Goal: Task Accomplishment & Management: Complete application form

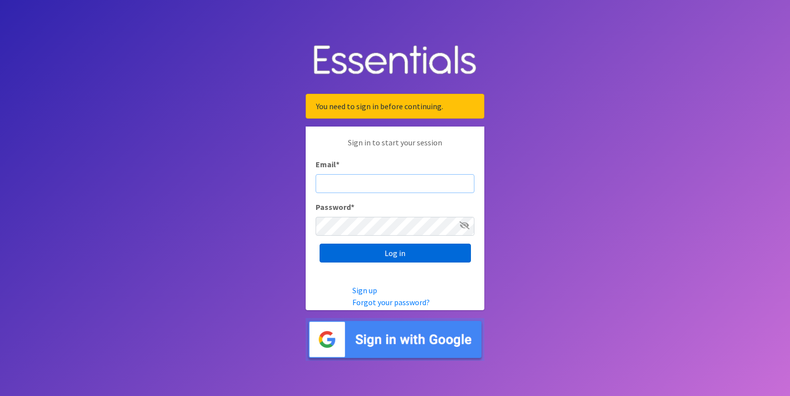
type input "[EMAIL_ADDRESS][DOMAIN_NAME]"
click at [409, 254] on input "Log in" at bounding box center [395, 253] width 151 height 19
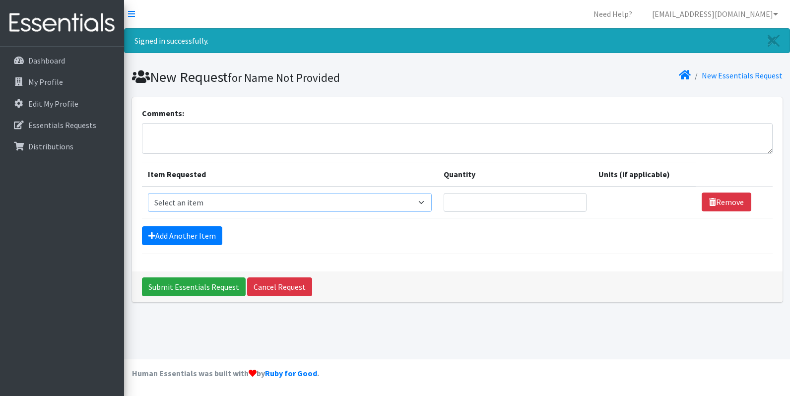
click at [267, 207] on select "Select an item # of Children this order will serve # of Individuals Living in H…" at bounding box center [290, 202] width 284 height 19
select select "13431"
click at [148, 193] on select "Select an item # of Children this order will serve # of Individuals Living in H…" at bounding box center [290, 202] width 284 height 19
click at [197, 230] on link "Add Another Item" at bounding box center [182, 235] width 80 height 19
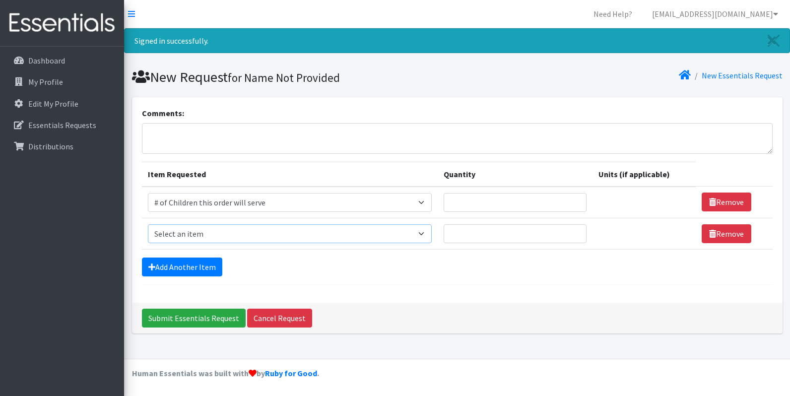
click at [198, 229] on select "Select an item # of Children this order will serve # of Individuals Living in H…" at bounding box center [290, 233] width 284 height 19
select select "6076"
click at [148, 224] on select "Select an item # of Children this order will serve # of Individuals Living in H…" at bounding box center [290, 233] width 284 height 19
click at [183, 260] on link "Add Another Item" at bounding box center [182, 267] width 80 height 19
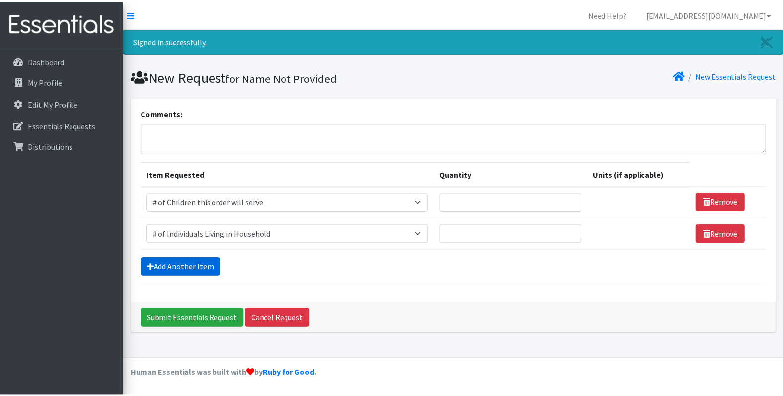
scroll to position [14, 0]
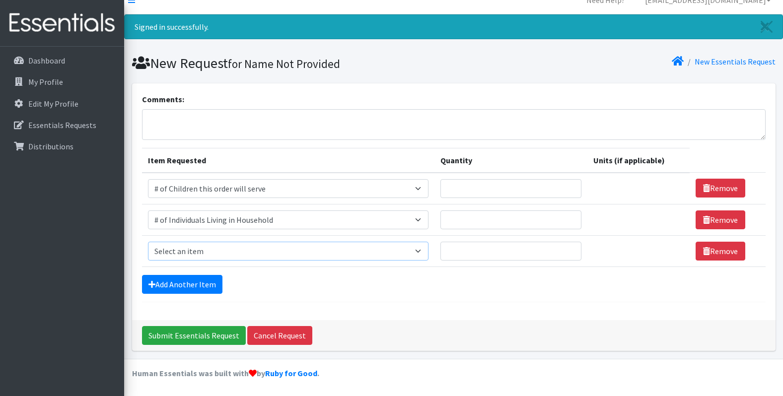
click at [192, 252] on select "Select an item # of Children this order will serve # of Individuals Living in H…" at bounding box center [288, 251] width 280 height 19
select select "5721"
click at [148, 242] on select "Select an item # of Children this order will serve # of Individuals Living in H…" at bounding box center [288, 251] width 280 height 19
click at [495, 259] on input "Quantity" at bounding box center [510, 251] width 141 height 19
type input "10"
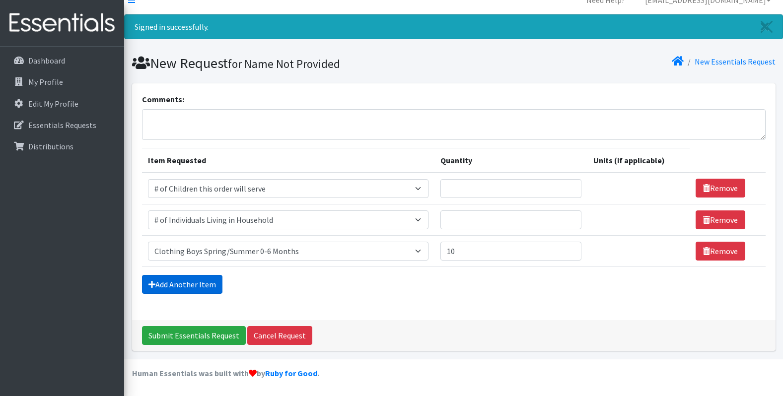
click at [177, 283] on link "Add Another Item" at bounding box center [182, 284] width 80 height 19
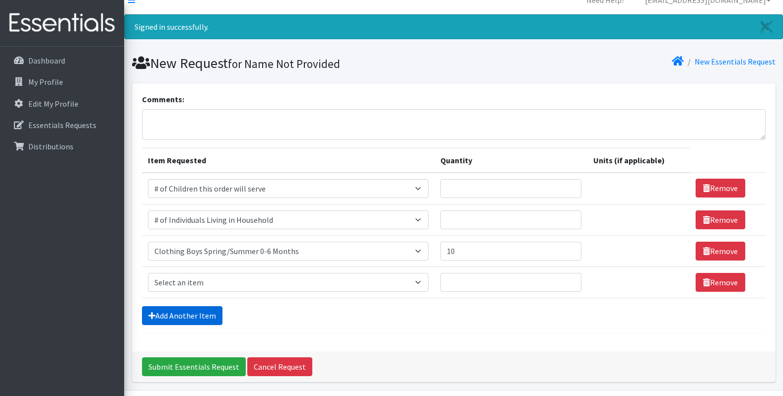
scroll to position [45, 0]
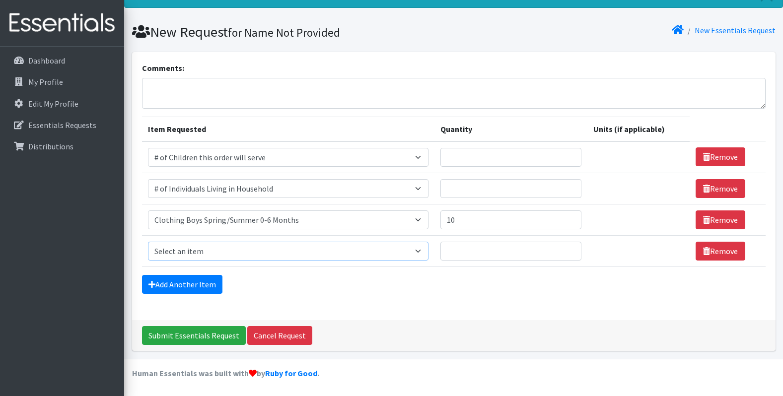
click at [205, 259] on select "Select an item # of Children this order will serve # of Individuals Living in H…" at bounding box center [288, 251] width 280 height 19
select select "5725"
click at [148, 242] on select "Select an item # of Children this order will serve # of Individuals Living in H…" at bounding box center [288, 251] width 280 height 19
click at [488, 255] on input "Quantity" at bounding box center [510, 251] width 141 height 19
type input "5"
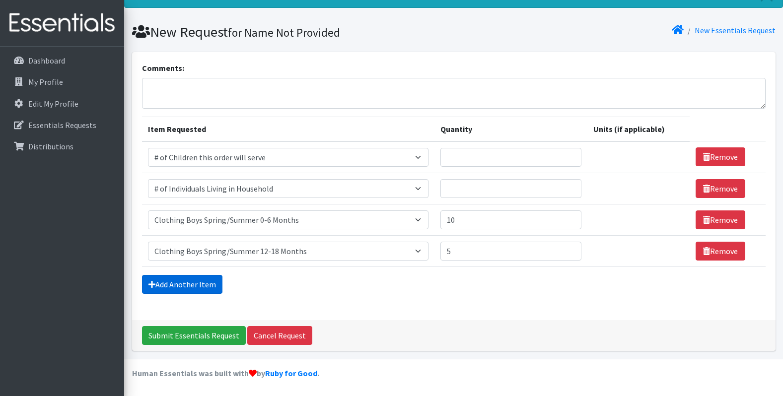
click at [165, 278] on link "Add Another Item" at bounding box center [182, 284] width 80 height 19
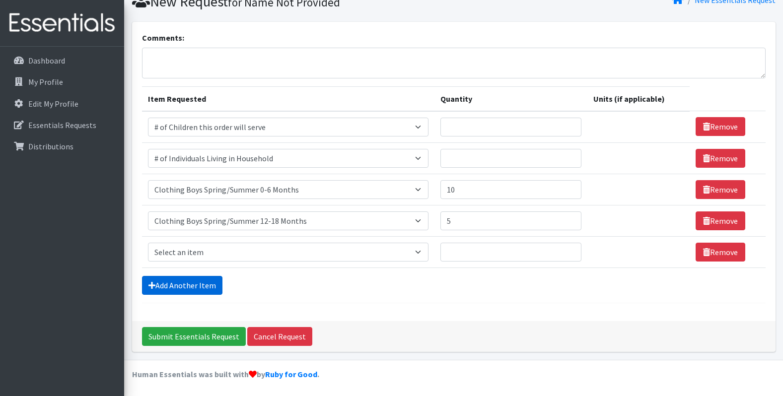
scroll to position [76, 0]
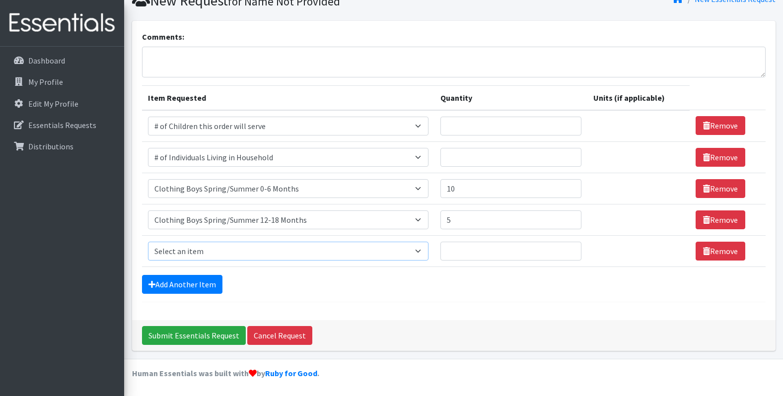
click at [180, 260] on select "Select an item # of Children this order will serve # of Individuals Living in H…" at bounding box center [288, 251] width 280 height 19
select select "5726"
click at [148, 242] on select "Select an item # of Children this order will serve # of Individuals Living in H…" at bounding box center [288, 251] width 280 height 19
click at [474, 253] on input "Quantity" at bounding box center [510, 251] width 141 height 19
type input "5"
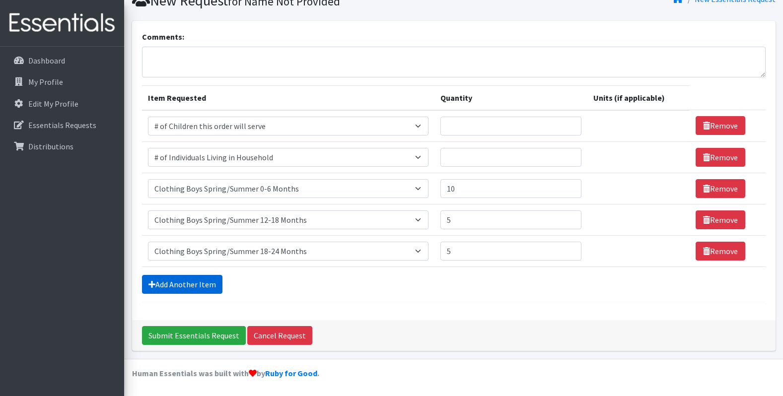
click at [155, 285] on icon at bounding box center [151, 284] width 7 height 8
click at [184, 282] on link "Add Another Item" at bounding box center [182, 284] width 80 height 19
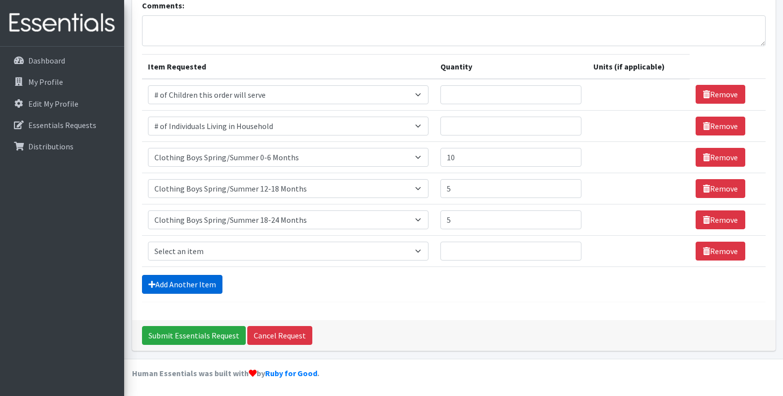
click at [184, 282] on link "Add Another Item" at bounding box center [182, 284] width 80 height 19
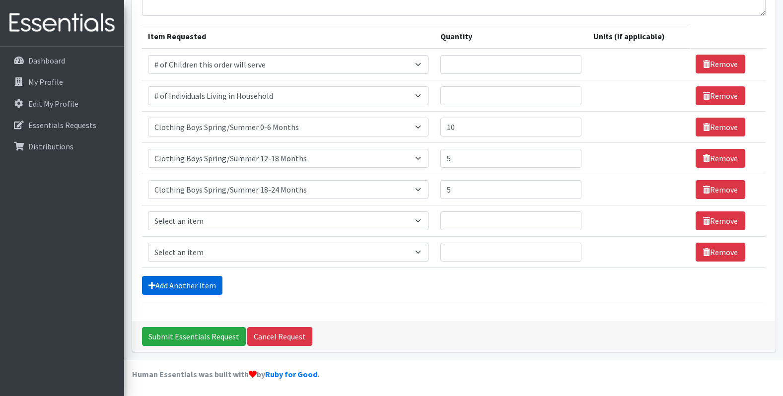
scroll to position [139, 0]
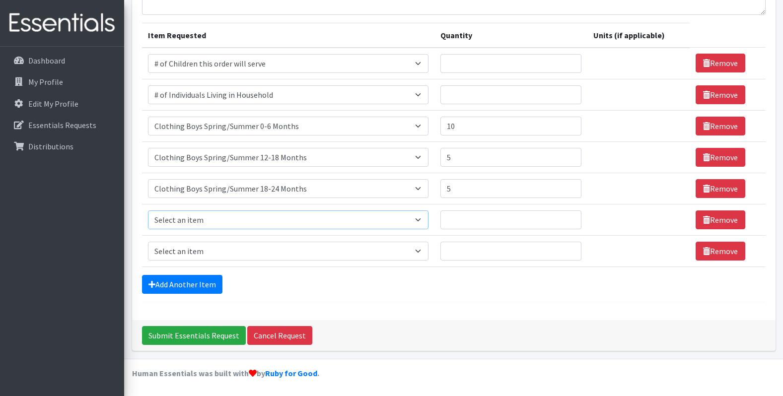
click at [191, 219] on select "Select an item # of Children this order will serve # of Individuals Living in H…" at bounding box center [288, 219] width 280 height 19
click at [148, 210] on select "Select an item # of Children this order will serve # of Individuals Living in H…" at bounding box center [288, 219] width 280 height 19
click at [180, 220] on select "Select an item # of Children this order will serve # of Individuals Living in H…" at bounding box center [288, 219] width 280 height 19
select select "5723"
click at [148, 210] on select "Select an item # of Children this order will serve # of Individuals Living in H…" at bounding box center [288, 219] width 280 height 19
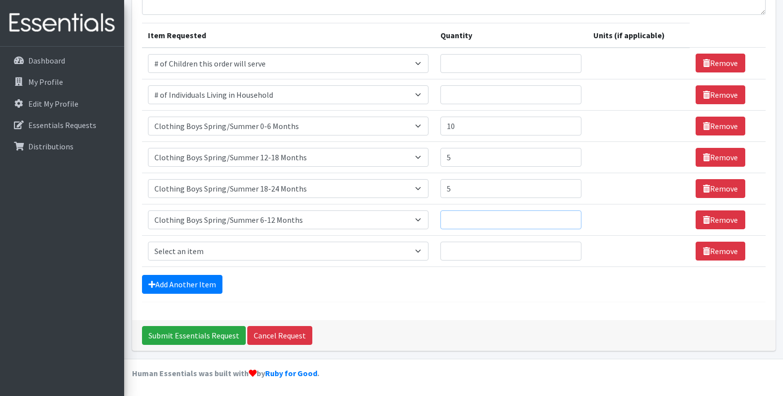
click at [473, 227] on input "Quantity" at bounding box center [510, 219] width 141 height 19
type input "5"
click at [241, 244] on select "Select an item # of Children this order will serve # of Individuals Living in H…" at bounding box center [288, 251] width 280 height 19
select select "5727"
click at [148, 242] on select "Select an item # of Children this order will serve # of Individuals Living in H…" at bounding box center [288, 251] width 280 height 19
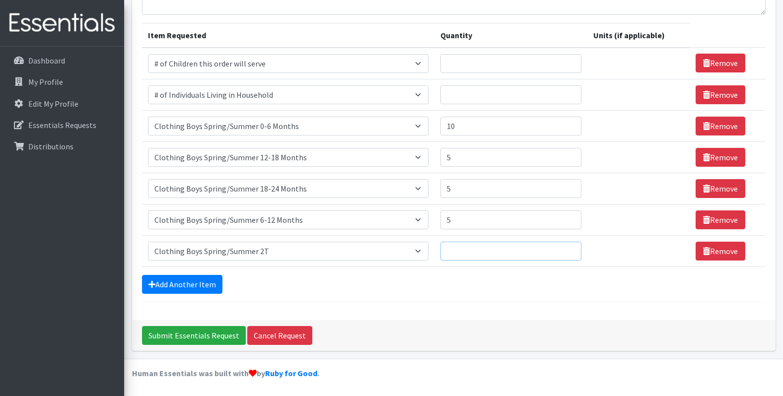
click at [487, 248] on input "Quantity" at bounding box center [510, 251] width 141 height 19
type input "2"
click at [171, 289] on link "Add Another Item" at bounding box center [182, 284] width 80 height 19
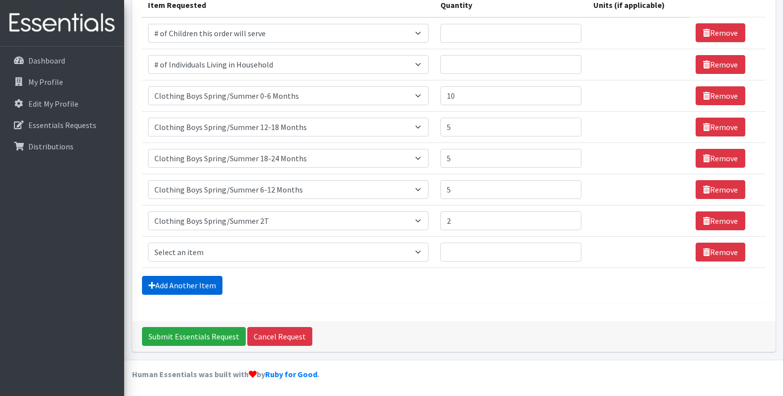
scroll to position [170, 0]
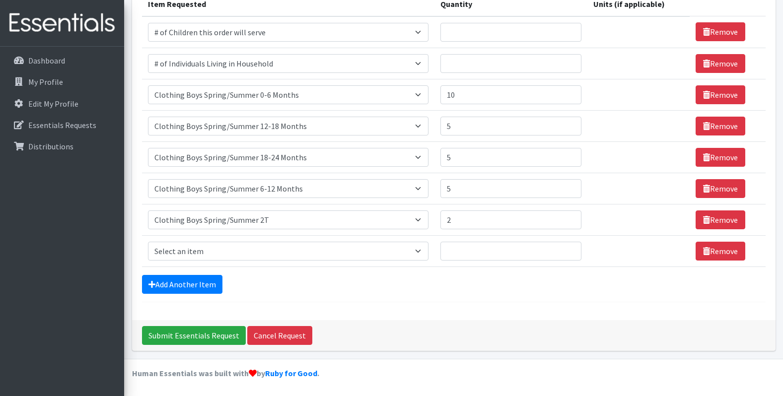
click at [169, 295] on form "Comments: Item Requested Quantity Units (if applicable) Item Requested Select a…" at bounding box center [454, 119] width 624 height 365
click at [170, 291] on link "Add Another Item" at bounding box center [182, 284] width 80 height 19
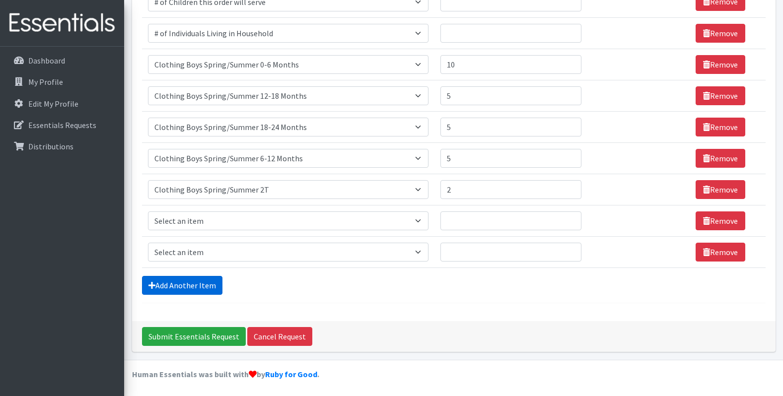
scroll to position [202, 0]
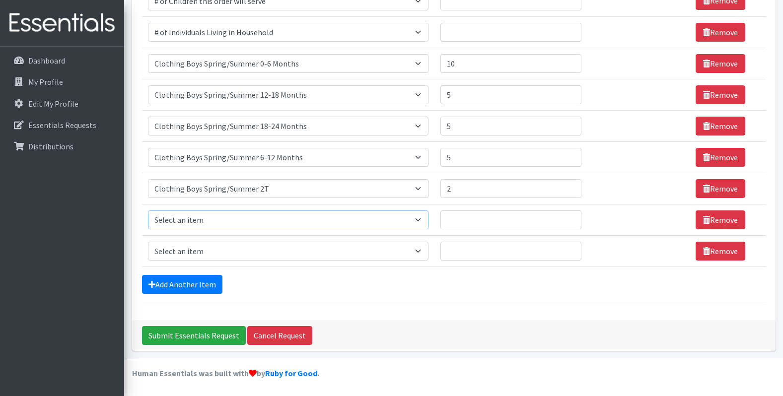
click at [255, 220] on select "Select an item # of Children this order will serve # of Individuals Living in H…" at bounding box center [288, 219] width 280 height 19
select select "5728"
click at [148, 210] on select "Select an item # of Children this order will serve # of Individuals Living in H…" at bounding box center [288, 219] width 280 height 19
click at [490, 219] on input "Quantity" at bounding box center [510, 219] width 141 height 19
type input "4"
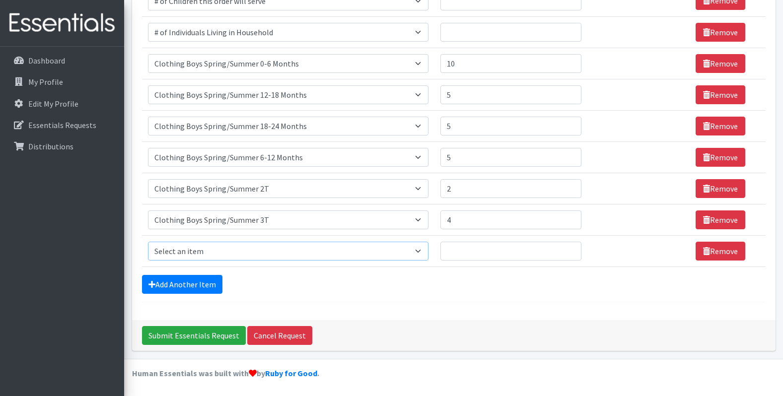
click at [210, 252] on select "Select an item # of Children this order will serve # of Individuals Living in H…" at bounding box center [288, 251] width 280 height 19
select select "5764"
click at [148, 242] on select "Select an item # of Children this order will serve # of Individuals Living in H…" at bounding box center [288, 251] width 280 height 19
click at [492, 255] on input "Quantity" at bounding box center [510, 251] width 141 height 19
type input "5"
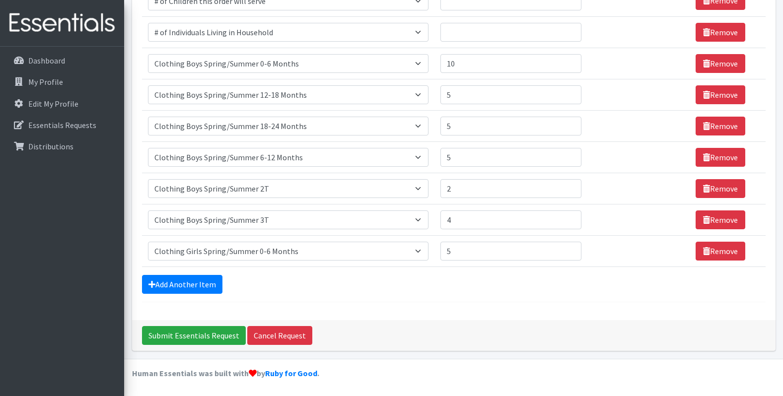
click at [12, 237] on div "Dashboard My Profile Edit My Profile Essentials Requests Distributions" at bounding box center [62, 231] width 124 height 368
click at [169, 292] on link "Add Another Item" at bounding box center [182, 284] width 80 height 19
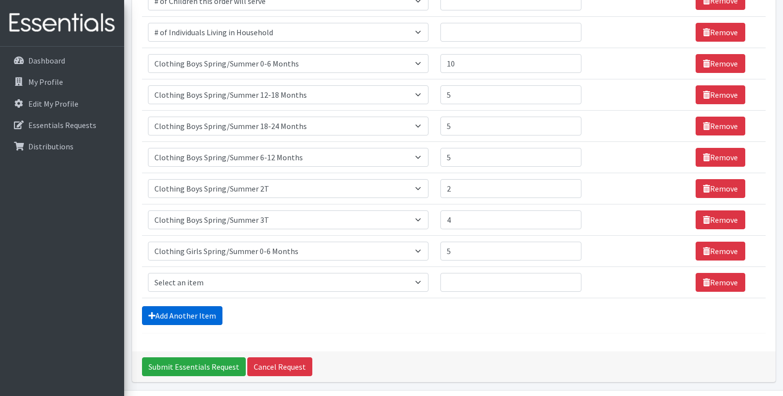
scroll to position [233, 0]
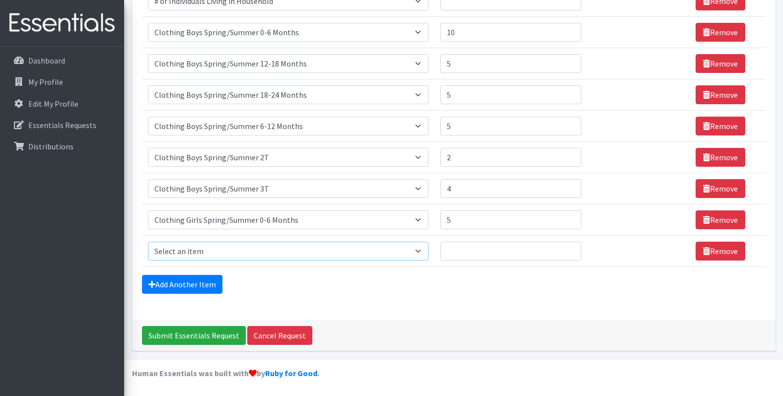
click at [238, 251] on select "Select an item # of Children this order will serve # of Individuals Living in H…" at bounding box center [288, 251] width 280 height 19
select select "5723"
click at [148, 242] on select "Select an item # of Children this order will serve # of Individuals Living in H…" at bounding box center [288, 251] width 280 height 19
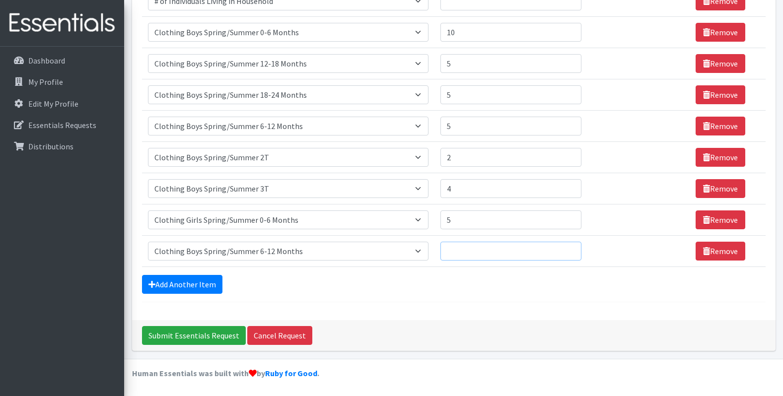
click at [513, 257] on input "Quantity" at bounding box center [510, 251] width 141 height 19
type input "10"
click at [222, 287] on div "Add Another Item" at bounding box center [454, 284] width 624 height 19
click at [212, 286] on link "Add Another Item" at bounding box center [182, 284] width 80 height 19
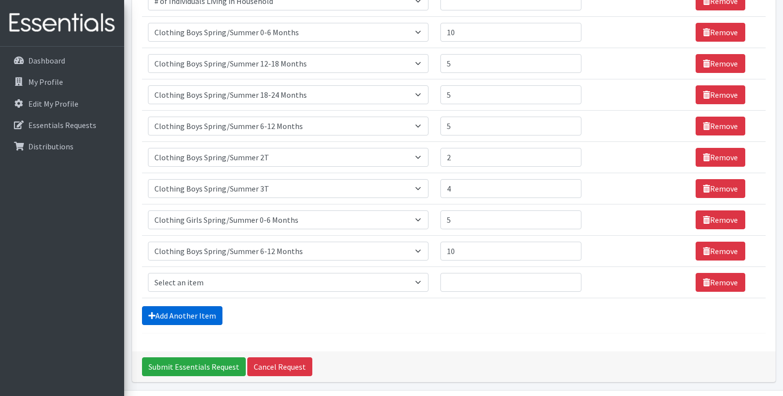
scroll to position [264, 0]
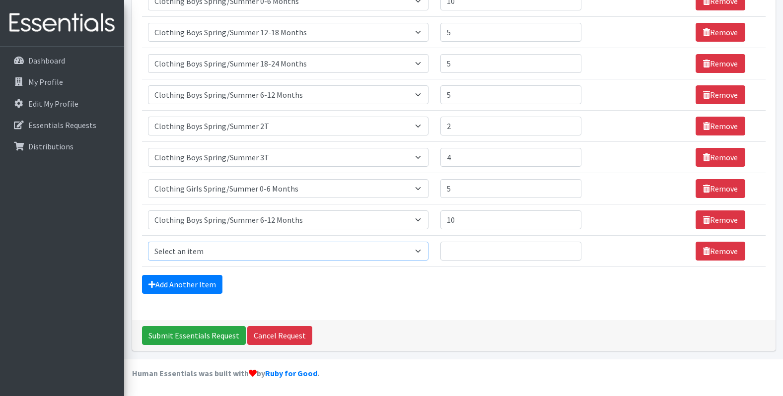
click at [171, 250] on select "Select an item # of Children this order will serve # of Individuals Living in H…" at bounding box center [288, 251] width 280 height 19
click at [266, 309] on div "Comments: Item Requested Quantity Units (if applicable) Item Requested Select a…" at bounding box center [453, 76] width 643 height 487
click at [174, 225] on select "Select an item # of Children this order will serve # of Individuals Living in H…" at bounding box center [288, 219] width 280 height 19
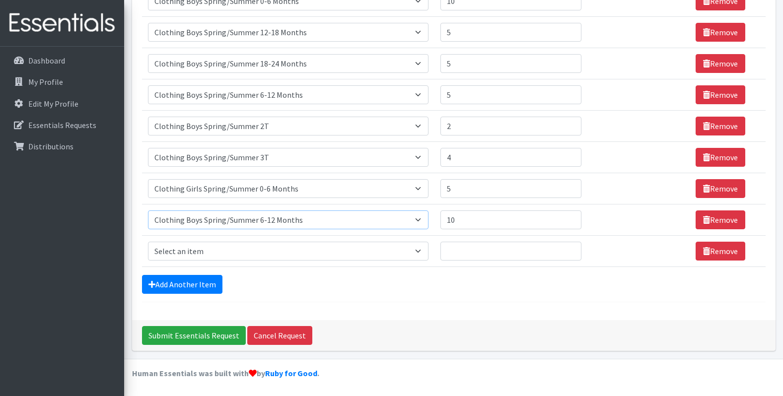
select select "5765"
click at [148, 210] on select "Select an item # of Children this order will serve # of Individuals Living in H…" at bounding box center [288, 219] width 280 height 19
click at [314, 258] on select "Select an item # of Children this order will serve # of Individuals Living in H…" at bounding box center [288, 251] width 280 height 19
click at [267, 252] on select "Select an item # of Children this order will serve # of Individuals Living in H…" at bounding box center [288, 251] width 280 height 19
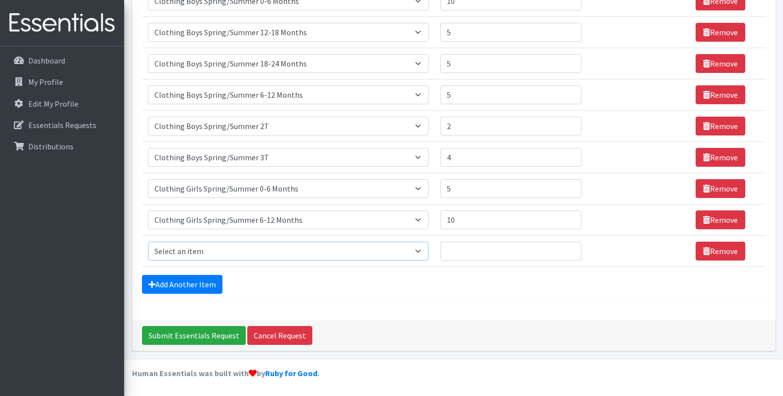
select select "5766"
click at [148, 242] on select "Select an item # of Children this order will serve # of Individuals Living in H…" at bounding box center [288, 251] width 280 height 19
click at [505, 256] on input "Quantity" at bounding box center [510, 251] width 141 height 19
type input "5"
click at [181, 274] on form "Comments: Item Requested Quantity Units (if applicable) Item Requested Select a…" at bounding box center [454, 72] width 624 height 459
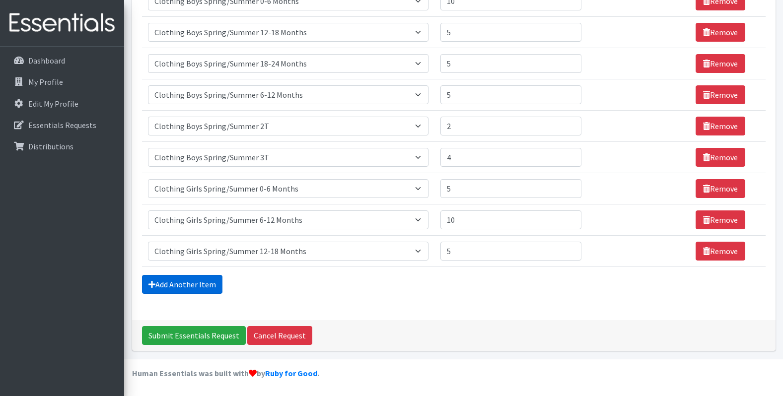
click at [178, 278] on link "Add Another Item" at bounding box center [182, 284] width 80 height 19
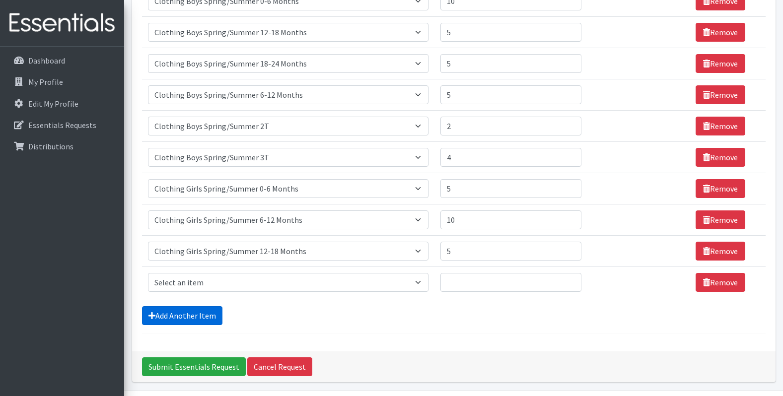
scroll to position [295, 0]
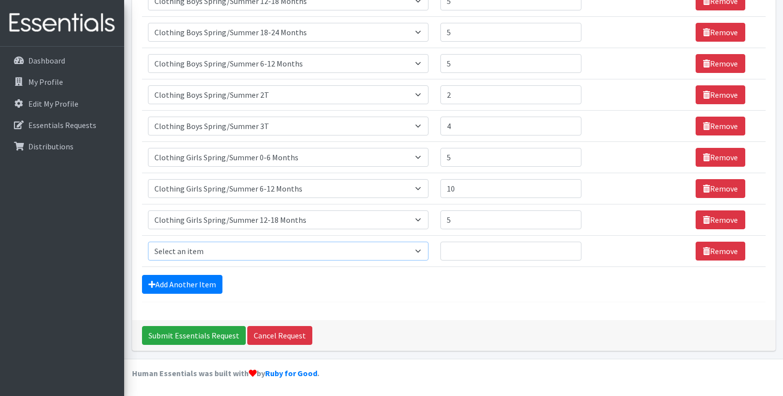
click at [187, 253] on select "Select an item # of Children this order will serve # of Individuals Living in H…" at bounding box center [288, 251] width 280 height 19
select select "5767"
click at [148, 242] on select "Select an item # of Children this order will serve # of Individuals Living in H…" at bounding box center [288, 251] width 280 height 19
click at [498, 252] on input "Quantity" at bounding box center [510, 251] width 141 height 19
type input "5"
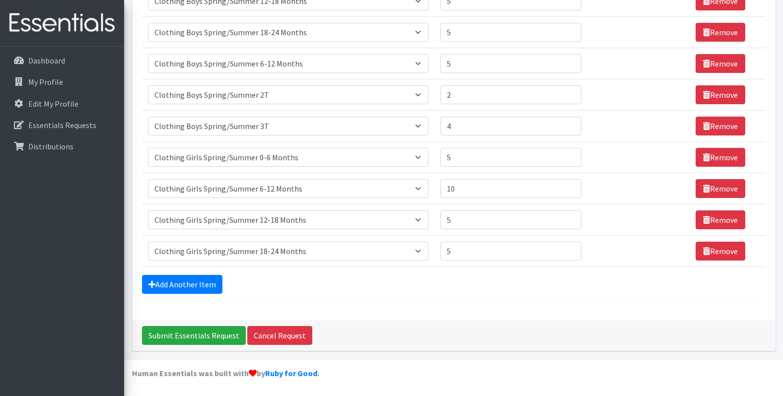
click at [159, 299] on form "Comments: Item Requested Quantity Units (if applicable) Item Requested Select a…" at bounding box center [454, 57] width 624 height 490
click at [164, 288] on link "Add Another Item" at bounding box center [182, 284] width 80 height 19
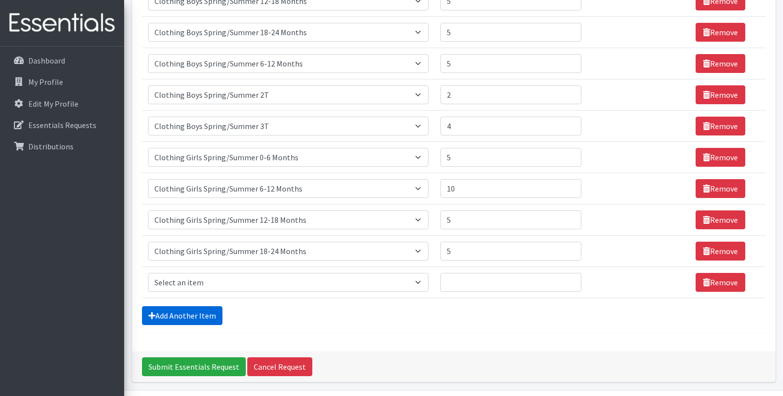
scroll to position [327, 0]
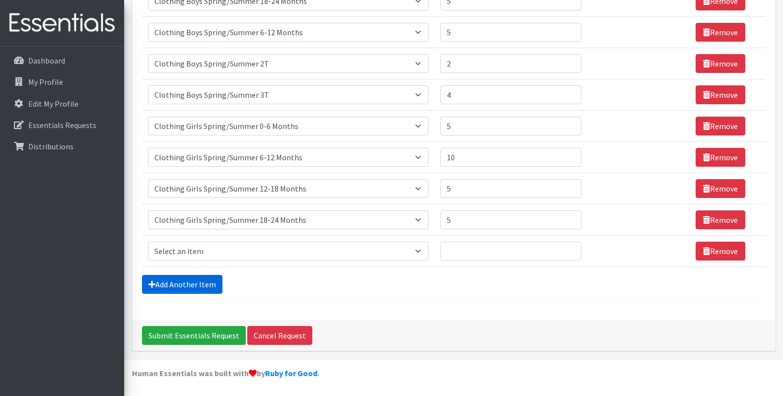
click at [182, 287] on link "Add Another Item" at bounding box center [182, 284] width 80 height 19
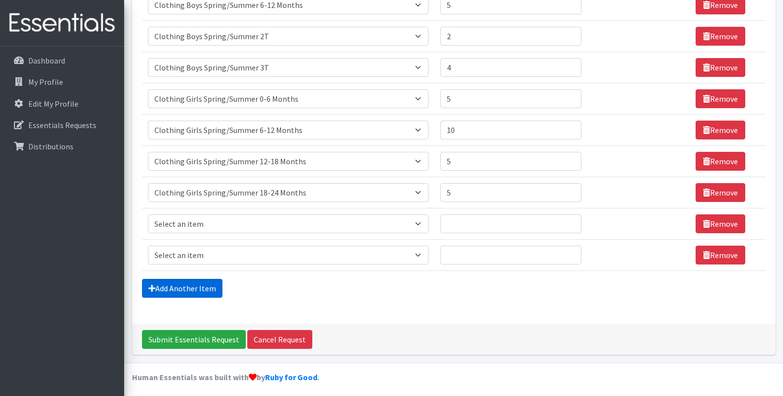
scroll to position [358, 0]
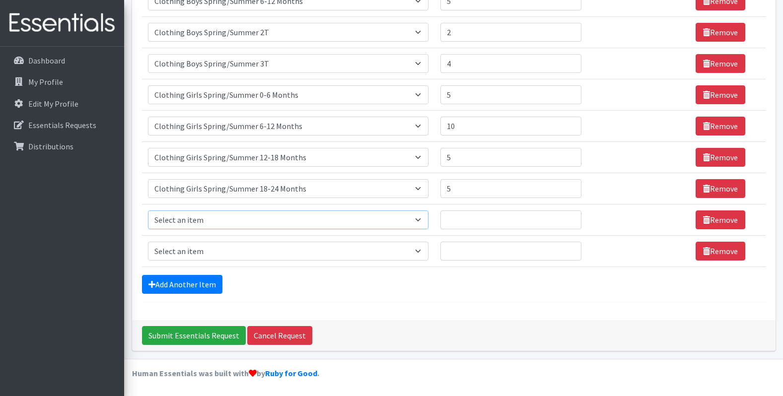
click at [182, 225] on select "Select an item # of Children this order will serve # of Individuals Living in H…" at bounding box center [288, 219] width 280 height 19
select select "5768"
click at [148, 210] on select "Select an item # of Children this order will serve # of Individuals Living in H…" at bounding box center [288, 219] width 280 height 19
click at [528, 226] on input "Quantity" at bounding box center [510, 219] width 141 height 19
type input "2"
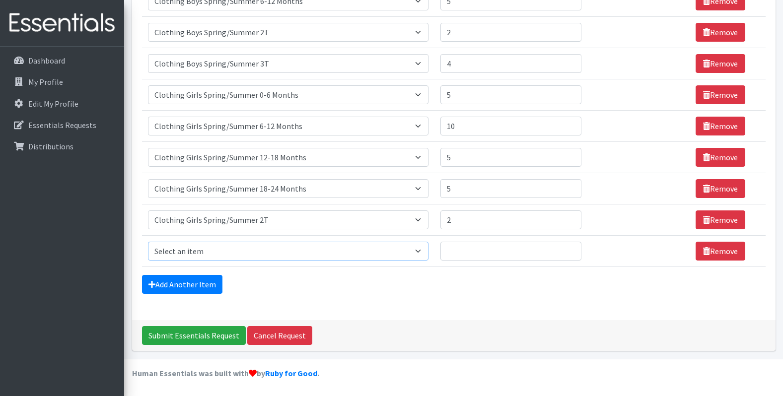
click at [301, 246] on select "Select an item # of Children this order will serve # of Individuals Living in H…" at bounding box center [288, 251] width 280 height 19
select select "5769"
click at [148, 242] on select "Select an item # of Children this order will serve # of Individuals Living in H…" at bounding box center [288, 251] width 280 height 19
click at [537, 257] on input "Quantity" at bounding box center [510, 251] width 141 height 19
type input "2"
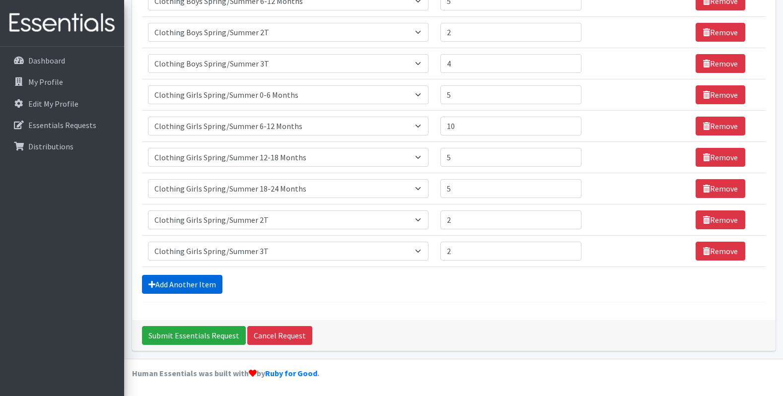
click at [204, 293] on link "Add Another Item" at bounding box center [182, 284] width 80 height 19
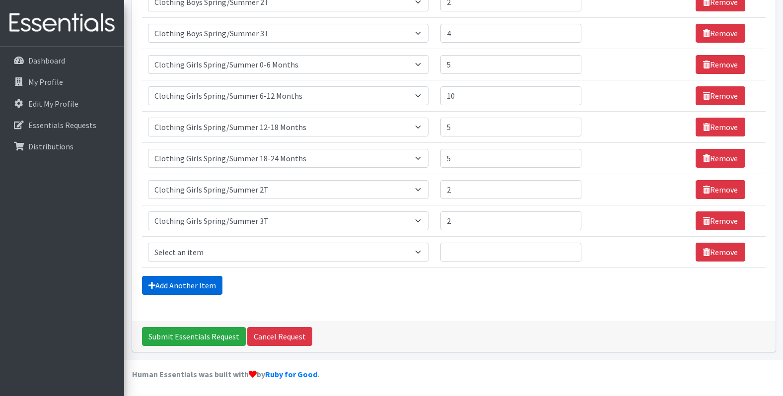
scroll to position [389, 0]
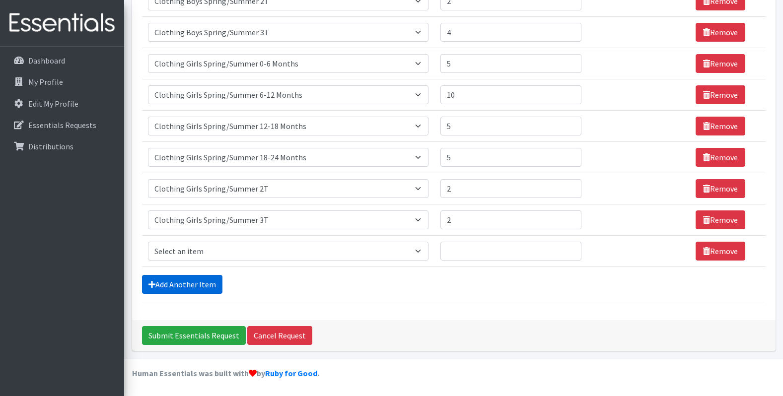
click at [199, 277] on link "Add Another Item" at bounding box center [182, 284] width 80 height 19
click at [199, 281] on link "Add Another Item" at bounding box center [182, 284] width 80 height 19
click at [198, 284] on link "Add Another Item" at bounding box center [182, 284] width 80 height 19
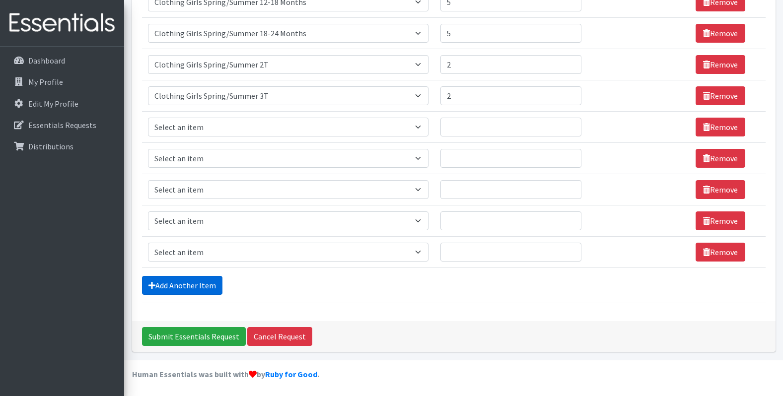
scroll to position [514, 0]
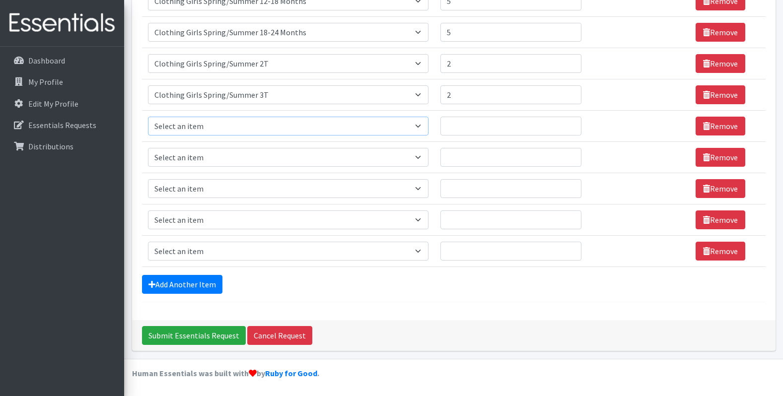
click at [237, 131] on select "Select an item # of Children this order will serve # of Individuals Living in H…" at bounding box center [288, 126] width 280 height 19
select select "1948"
click at [148, 117] on select "Select an item # of Children this order will serve # of Individuals Living in H…" at bounding box center [288, 126] width 280 height 19
click at [521, 124] on input "Quantity" at bounding box center [510, 126] width 141 height 19
type input "20"
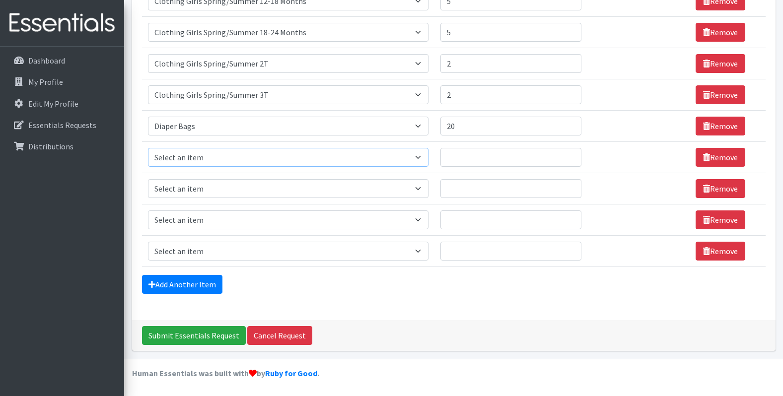
click at [408, 159] on select "Select an item # of Children this order will serve # of Individuals Living in H…" at bounding box center [288, 157] width 280 height 19
select select "1964"
click at [148, 148] on select "Select an item # of Children this order will serve # of Individuals Living in H…" at bounding box center [288, 157] width 280 height 19
click at [456, 155] on input "Quantity" at bounding box center [505, 157] width 139 height 19
type input "15"
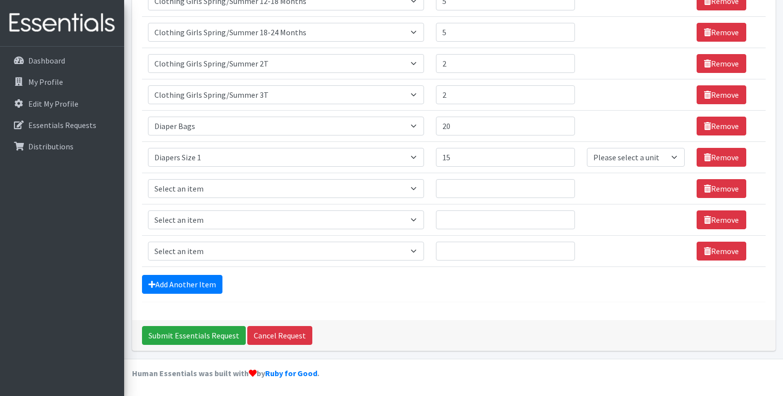
click at [215, 201] on td "Item Requested Select an item # of Children this order will serve # of Individu…" at bounding box center [286, 188] width 288 height 31
click at [219, 192] on select "Select an item # of Children this order will serve # of Individuals Living in H…" at bounding box center [286, 188] width 277 height 19
select select "1964"
click at [148, 179] on select "Select an item # of Children this order will serve # of Individuals Living in H…" at bounding box center [286, 188] width 277 height 19
click at [220, 160] on select "Select an item # of Children this order will serve # of Individuals Living in H…" at bounding box center [286, 157] width 277 height 19
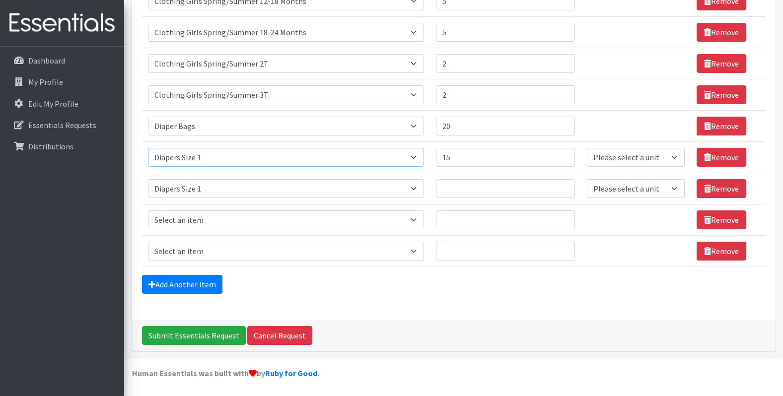
select select "1963"
click at [148, 148] on select "Select an item # of Children this order will serve # of Individuals Living in H…" at bounding box center [286, 157] width 277 height 19
drag, startPoint x: 472, startPoint y: 156, endPoint x: 371, endPoint y: 149, distance: 101.0
click at [371, 149] on tr "Item Requested Select an item # of Children this order will serve # of Individu…" at bounding box center [454, 156] width 624 height 31
type input "10"
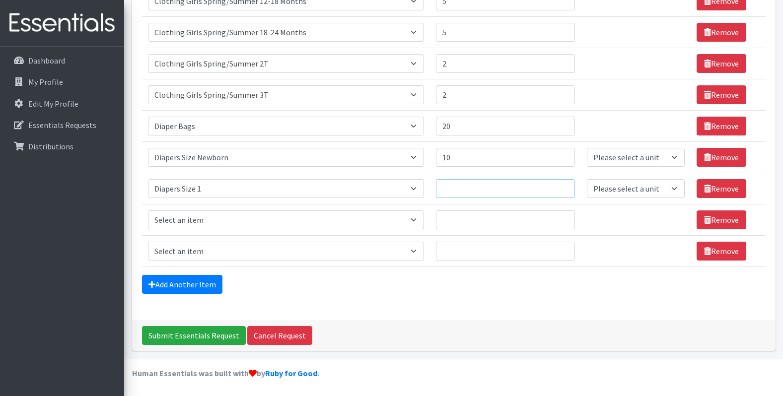
click at [463, 187] on input "Quantity" at bounding box center [505, 188] width 139 height 19
type input "15"
click at [297, 223] on select "Select an item # of Children this order will serve # of Individuals Living in H…" at bounding box center [286, 219] width 277 height 19
select select "1965"
click at [148, 210] on select "Select an item # of Children this order will serve # of Individuals Living in H…" at bounding box center [286, 219] width 277 height 19
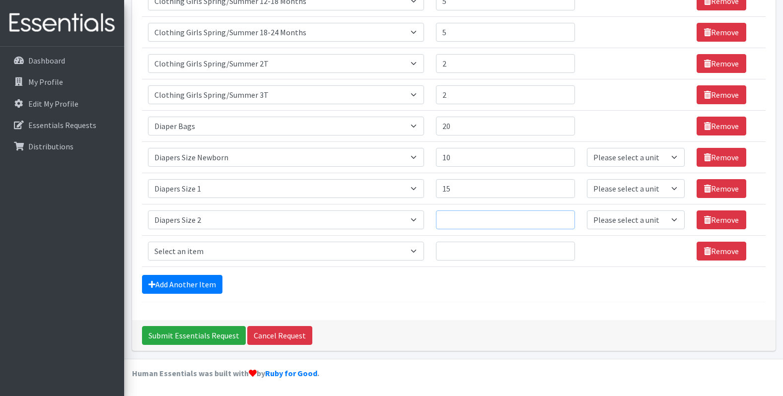
click at [465, 214] on input "Quantity" at bounding box center [505, 219] width 139 height 19
type input "30"
click at [290, 256] on select "Select an item # of Children this order will serve # of Individuals Living in H…" at bounding box center [286, 251] width 277 height 19
select select "1966"
click at [148, 242] on select "Select an item # of Children this order will serve # of Individuals Living in H…" at bounding box center [286, 251] width 277 height 19
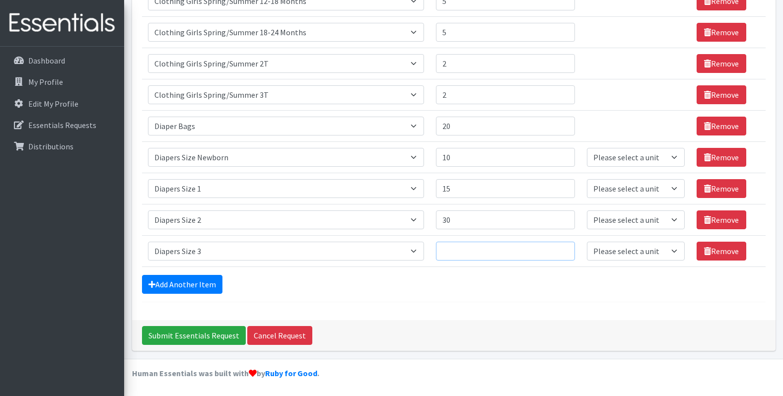
click at [462, 251] on input "Quantity" at bounding box center [505, 251] width 139 height 19
type input "16"
click at [184, 287] on link "Add Another Item" at bounding box center [182, 284] width 80 height 19
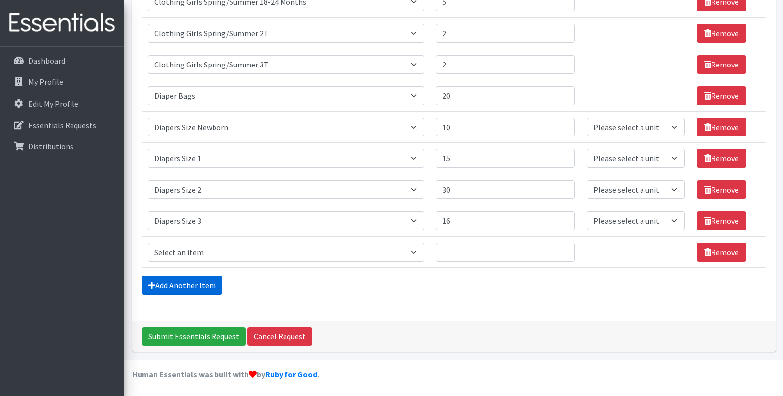
scroll to position [546, 0]
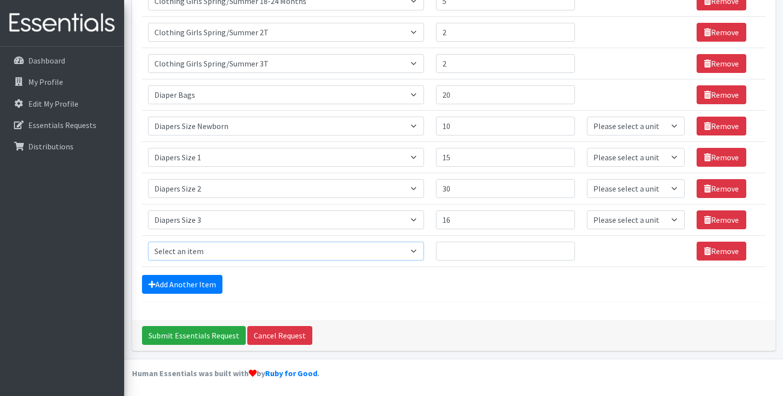
click at [195, 248] on select "Select an item # of Children this order will serve # of Individuals Living in H…" at bounding box center [286, 251] width 277 height 19
click at [148, 242] on select "Select an item # of Children this order will serve # of Individuals Living in H…" at bounding box center [286, 251] width 277 height 19
click at [226, 253] on select "Select an item # of Children this order will serve # of Individuals Living in H…" at bounding box center [286, 251] width 277 height 19
select select "1967"
click at [148, 242] on select "Select an item # of Children this order will serve # of Individuals Living in H…" at bounding box center [286, 251] width 277 height 19
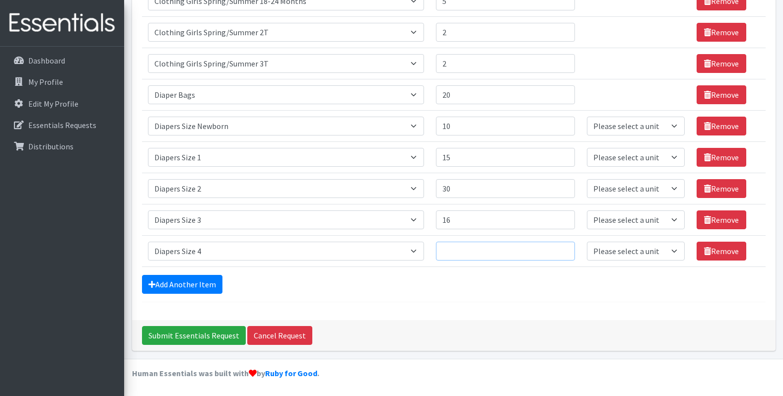
click at [529, 249] on input "Quantity" at bounding box center [505, 251] width 139 height 19
type input "25"
click at [192, 279] on link "Add Another Item" at bounding box center [182, 284] width 80 height 19
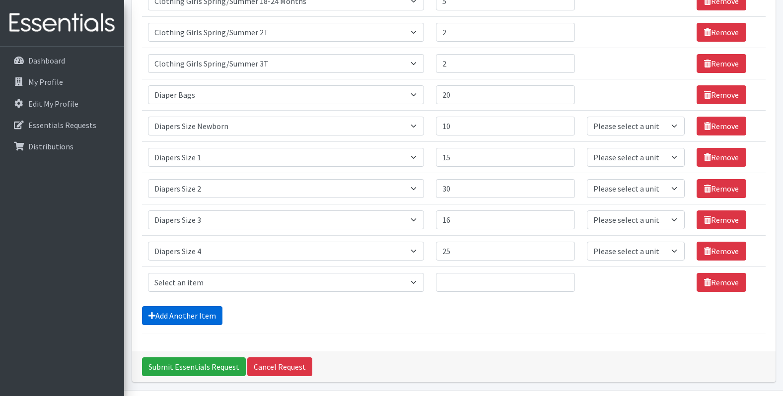
scroll to position [577, 0]
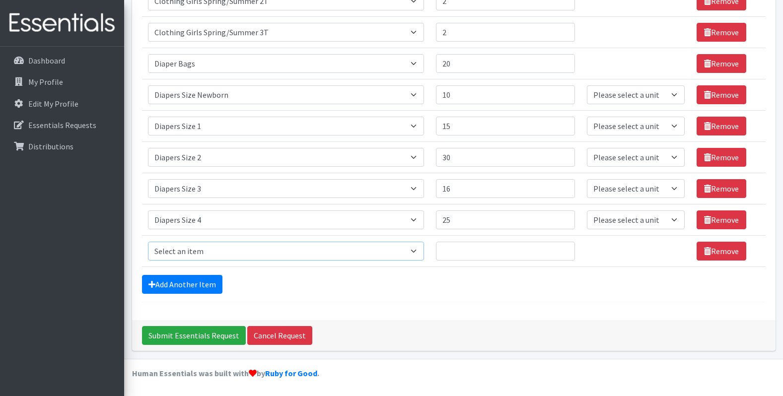
click at [207, 253] on select "Select an item # of Children this order will serve # of Individuals Living in H…" at bounding box center [286, 251] width 277 height 19
select select "1968"
click at [148, 242] on select "Select an item # of Children this order will serve # of Individuals Living in H…" at bounding box center [286, 251] width 277 height 19
click at [461, 259] on input "Quantity" at bounding box center [505, 251] width 139 height 19
type input "16"
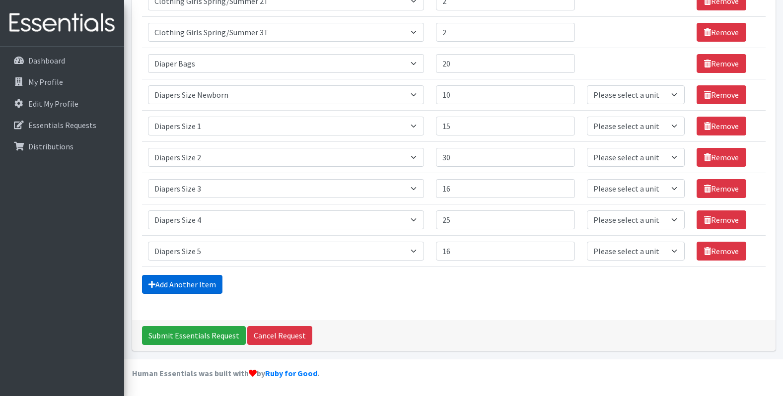
click at [212, 284] on link "Add Another Item" at bounding box center [182, 284] width 80 height 19
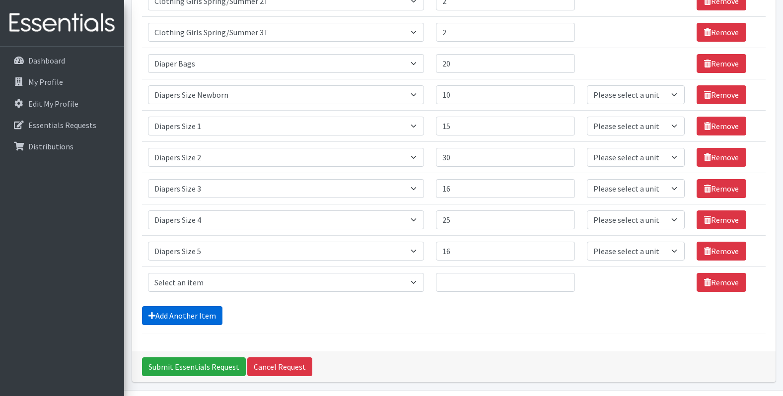
scroll to position [608, 0]
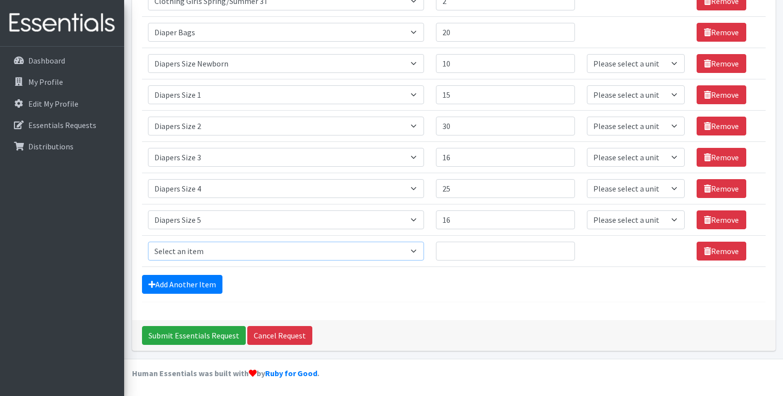
click at [236, 253] on select "Select an item # of Children this order will serve # of Individuals Living in H…" at bounding box center [286, 251] width 277 height 19
select select "1969"
click at [148, 242] on select "Select an item # of Children this order will serve # of Individuals Living in H…" at bounding box center [286, 251] width 277 height 19
click at [529, 251] on input "Quantity" at bounding box center [505, 251] width 139 height 19
type input "20"
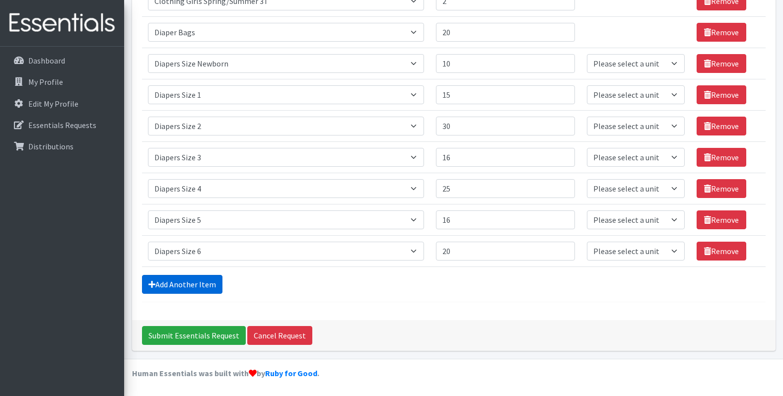
click at [158, 288] on link "Add Another Item" at bounding box center [182, 284] width 80 height 19
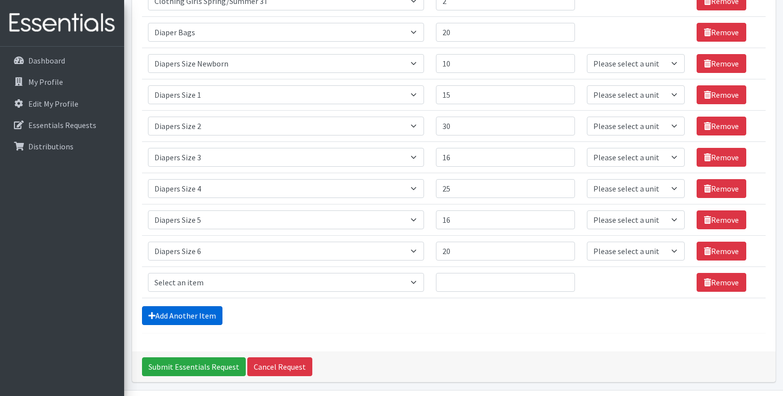
scroll to position [639, 0]
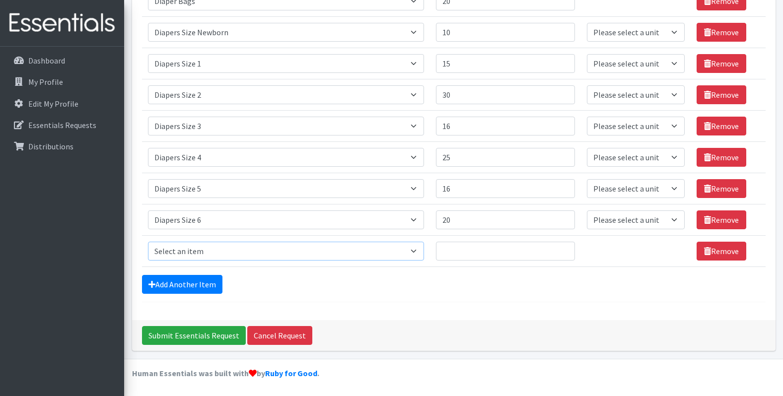
click at [174, 244] on select "Select an item # of Children this order will serve # of Individuals Living in H…" at bounding box center [286, 251] width 277 height 19
select select "1970"
click at [148, 242] on select "Select an item # of Children this order will serve # of Individuals Living in H…" at bounding box center [286, 251] width 277 height 19
click at [489, 251] on input "Quantity" at bounding box center [505, 251] width 139 height 19
type input "10"
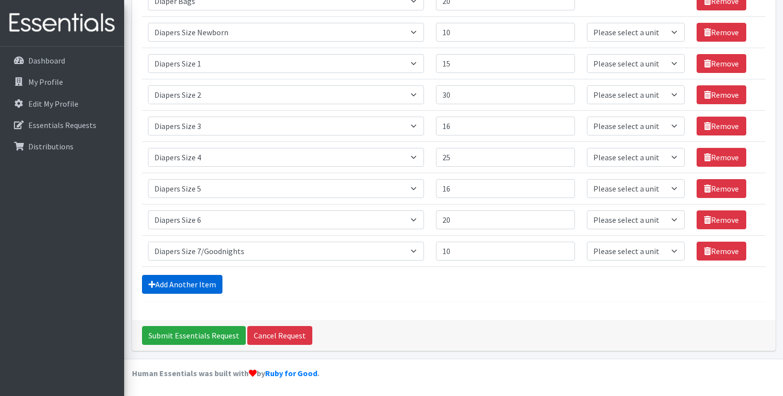
click at [160, 285] on link "Add Another Item" at bounding box center [182, 284] width 80 height 19
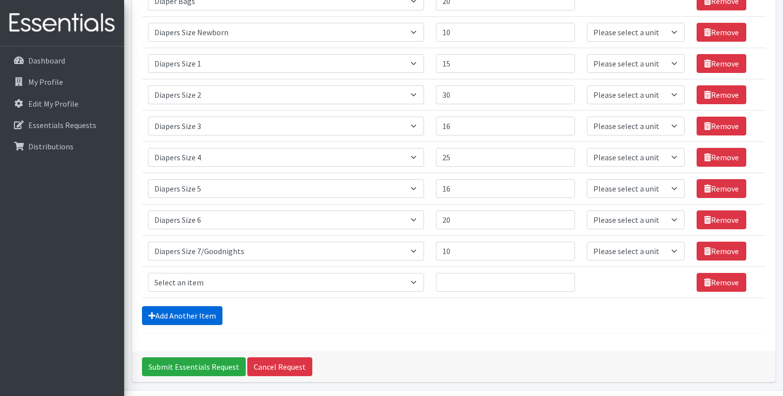
scroll to position [671, 0]
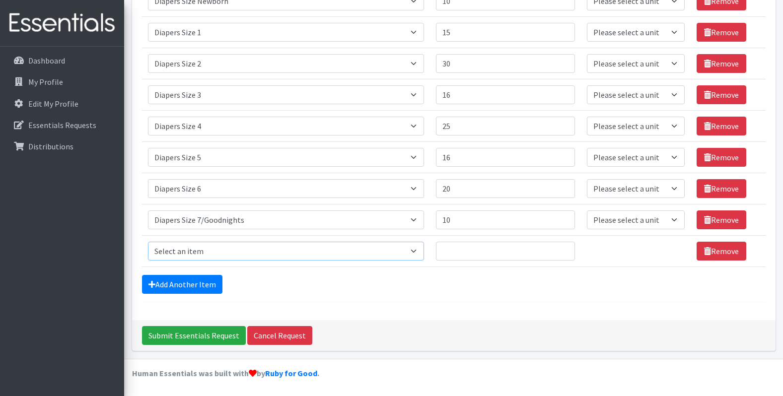
click at [157, 251] on select "Select an item # of Children this order will serve # of Individuals Living in H…" at bounding box center [286, 251] width 277 height 19
select select "5768"
click at [148, 242] on select "Select an item # of Children this order will serve # of Individuals Living in H…" at bounding box center [286, 251] width 277 height 19
click at [519, 254] on input "Quantity" at bounding box center [505, 251] width 139 height 19
type input "10"
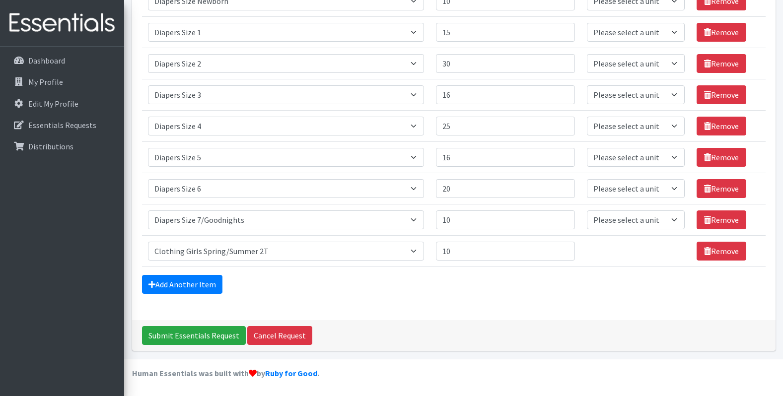
click at [147, 279] on link "Add Another Item" at bounding box center [182, 284] width 80 height 19
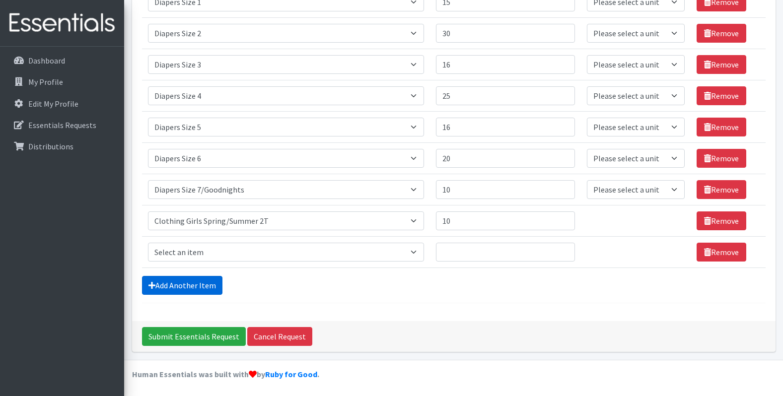
scroll to position [702, 0]
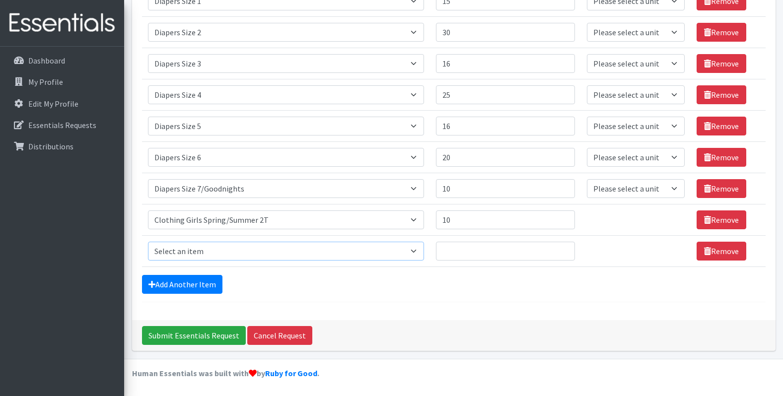
click at [183, 255] on select "Select an item # of Children this order will serve # of Individuals Living in H…" at bounding box center [286, 251] width 277 height 19
select select "1966"
click at [148, 242] on select "Select an item # of Children this order will serve # of Individuals Living in H…" at bounding box center [286, 251] width 277 height 19
click at [472, 254] on input "Quantity" at bounding box center [505, 251] width 139 height 19
type input "5"
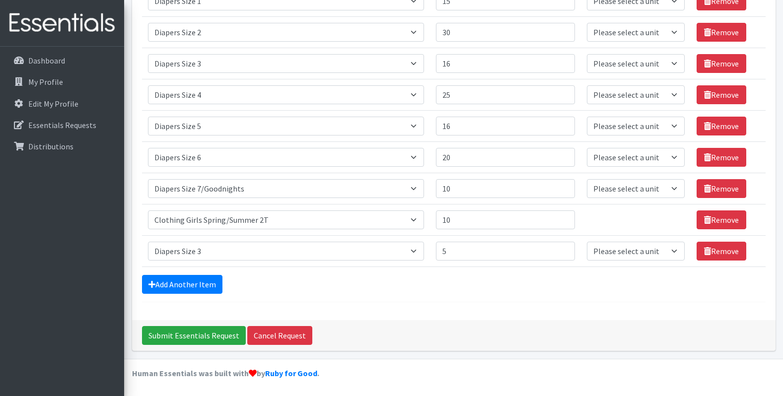
click at [157, 286] on link "Add Another Item" at bounding box center [182, 284] width 80 height 19
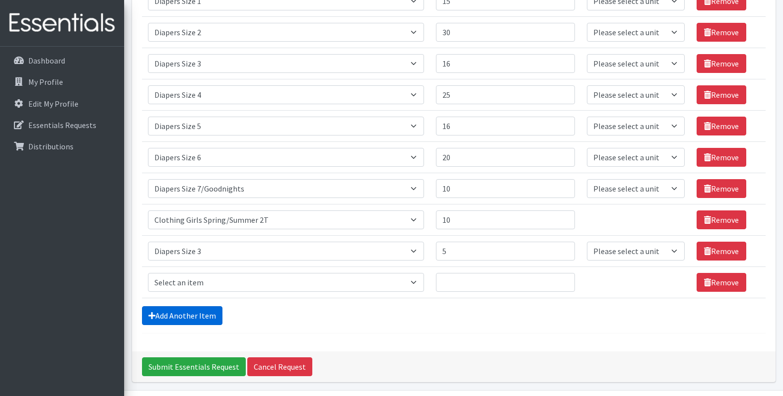
scroll to position [733, 0]
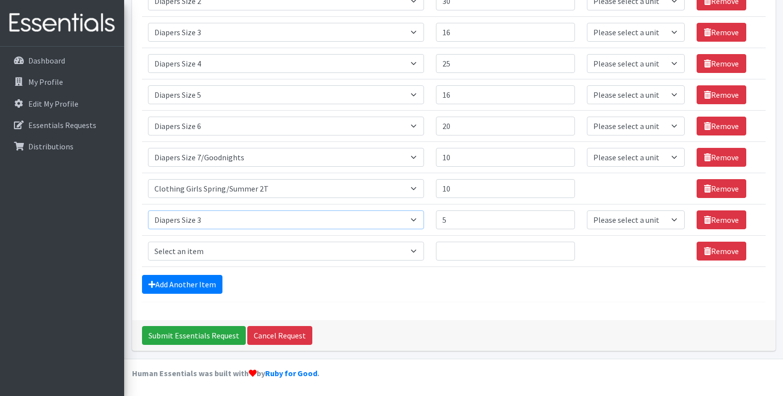
click at [272, 222] on select "Select an item # of Children this order will serve # of Individuals Living in H…" at bounding box center [286, 219] width 277 height 19
select select "1972"
click at [148, 210] on select "Select an item # of Children this order will serve # of Individuals Living in H…" at bounding box center [286, 219] width 277 height 19
click at [207, 181] on select "Select an item # of Children this order will serve # of Individuals Living in H…" at bounding box center [286, 188] width 277 height 19
select select "1971"
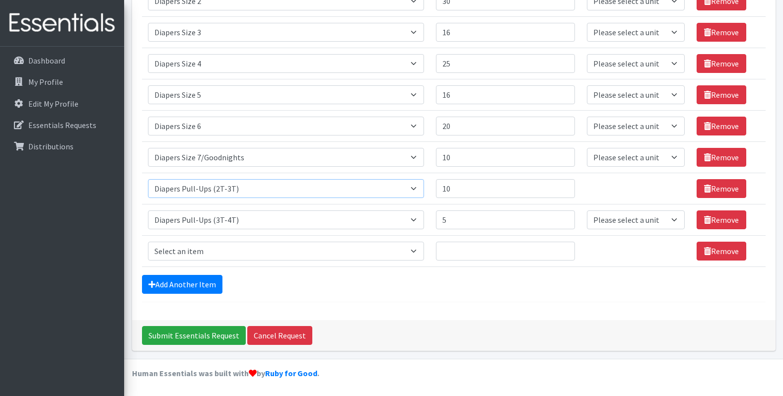
click at [148, 179] on select "Select an item # of Children this order will serve # of Individuals Living in H…" at bounding box center [286, 188] width 277 height 19
click at [198, 243] on select "Select an item # of Children this order will serve # of Individuals Living in H…" at bounding box center [286, 251] width 277 height 19
click at [148, 242] on select "Select an item # of Children this order will serve # of Individuals Living in H…" at bounding box center [286, 251] width 277 height 19
click at [240, 258] on select "Select an item # of Children this order will serve # of Individuals Living in H…" at bounding box center [286, 251] width 277 height 19
select select "1973"
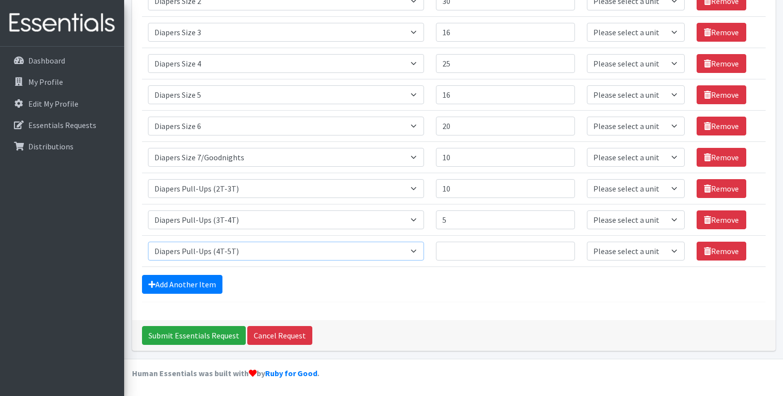
click at [148, 242] on select "Select an item # of Children this order will serve # of Individuals Living in H…" at bounding box center [286, 251] width 277 height 19
click at [493, 259] on input "Quantity" at bounding box center [505, 251] width 139 height 19
type input "5"
click at [154, 284] on icon at bounding box center [151, 284] width 7 height 8
click at [209, 282] on link "Add Another Item" at bounding box center [182, 284] width 80 height 19
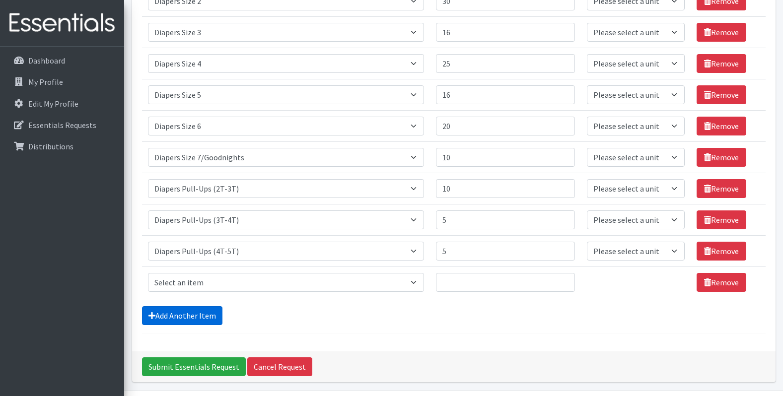
scroll to position [764, 0]
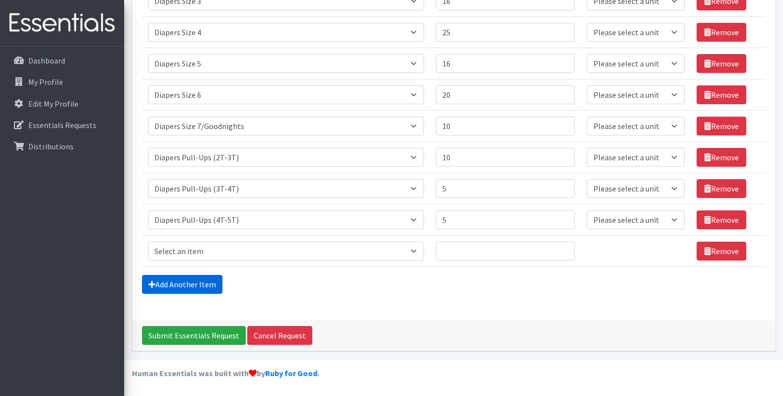
click at [209, 282] on link "Add Another Item" at bounding box center [182, 284] width 80 height 19
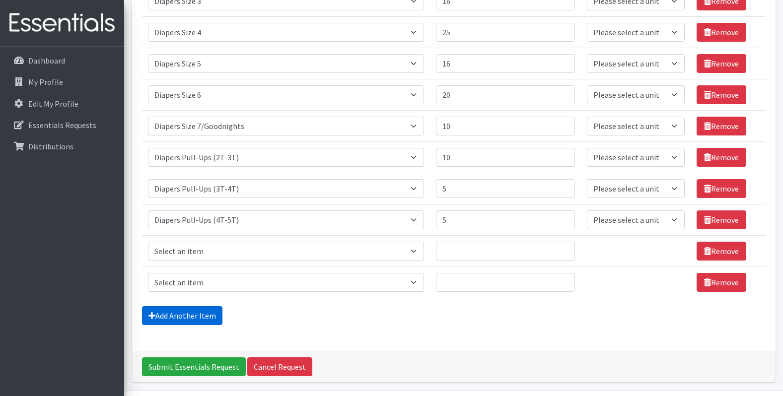
scroll to position [796, 0]
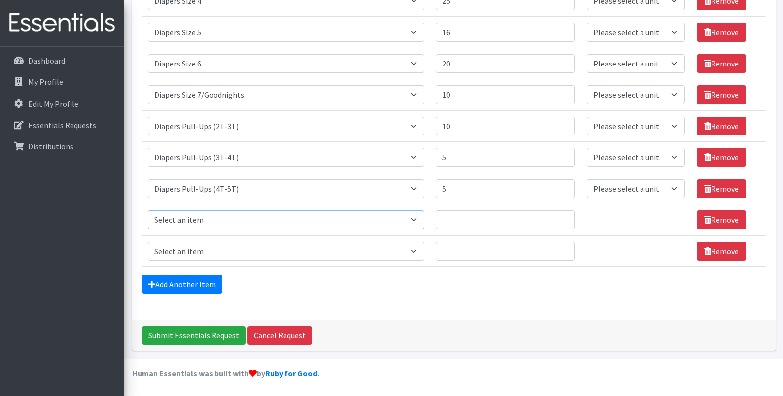
click at [373, 219] on select "Select an item # of Children this order will serve # of Individuals Living in H…" at bounding box center [286, 219] width 277 height 19
select select "1933"
click at [148, 210] on select "Select an item # of Children this order will serve # of Individuals Living in H…" at bounding box center [286, 219] width 277 height 19
click at [457, 220] on input "Quantity" at bounding box center [505, 219] width 139 height 19
type input "3"
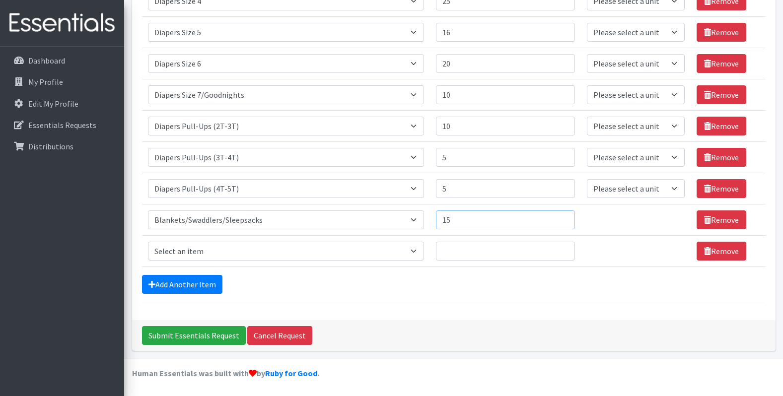
type input "15"
click at [264, 250] on select "Select an item # of Children this order will serve # of Individuals Living in H…" at bounding box center [286, 251] width 277 height 19
select select "7173"
click at [148, 242] on select "Select an item # of Children this order will serve # of Individuals Living in H…" at bounding box center [286, 251] width 277 height 19
click at [518, 252] on input "Quantity" at bounding box center [505, 251] width 139 height 19
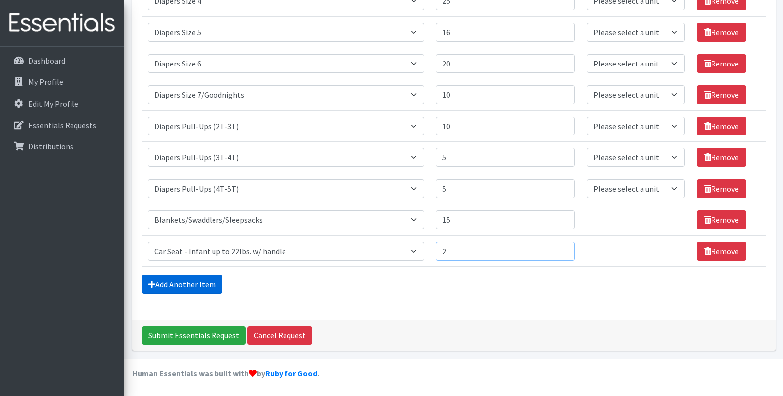
type input "2"
click at [203, 283] on link "Add Another Item" at bounding box center [182, 284] width 80 height 19
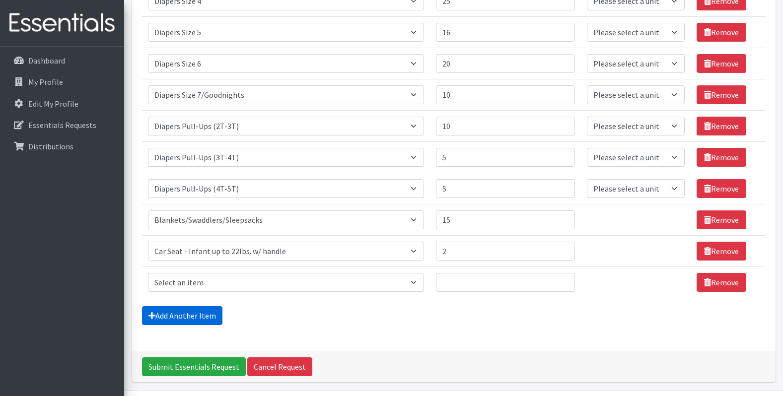
scroll to position [827, 0]
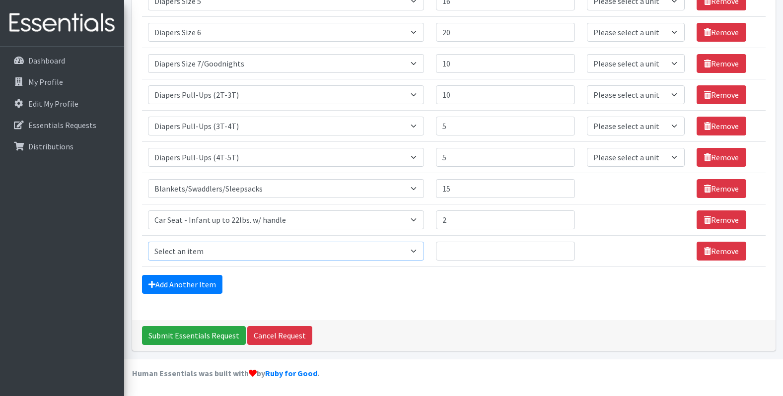
click at [203, 257] on select "Select an item # of Children this order will serve # of Individuals Living in H…" at bounding box center [286, 251] width 277 height 19
select select "5659"
click at [148, 242] on select "Select an item # of Children this order will serve # of Individuals Living in H…" at bounding box center [286, 251] width 277 height 19
click at [472, 242] on input "Quantity" at bounding box center [505, 251] width 139 height 19
type input "50"
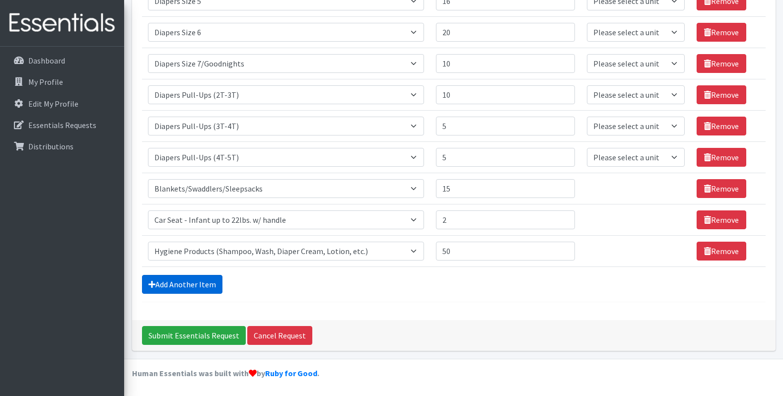
click at [216, 279] on link "Add Another Item" at bounding box center [182, 284] width 80 height 19
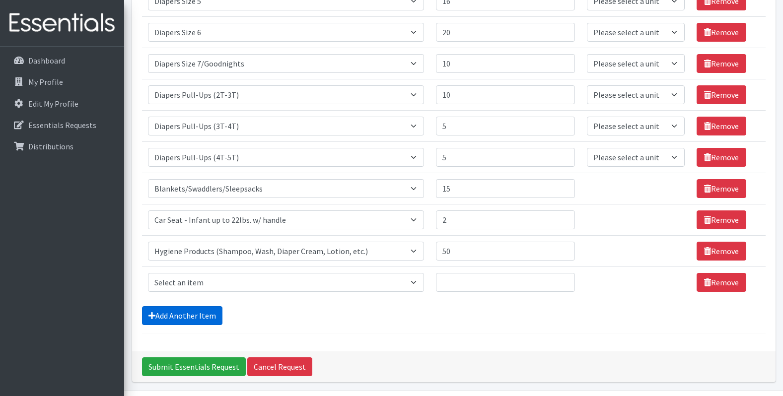
scroll to position [858, 0]
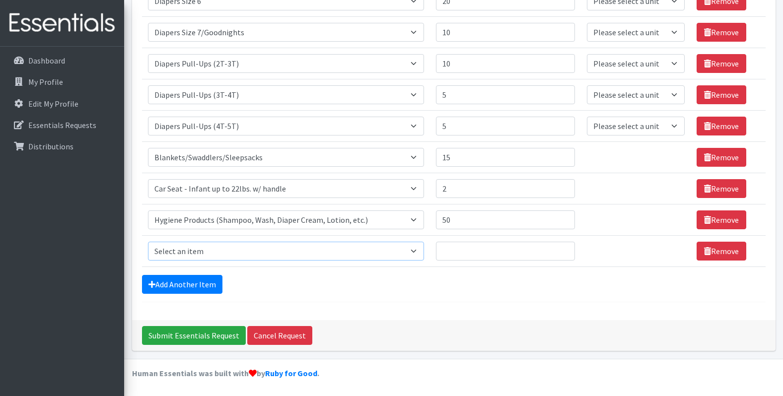
click at [173, 248] on select "Select an item # of Children this order will serve # of Individuals Living in H…" at bounding box center [286, 251] width 277 height 19
select select "1935"
click at [148, 242] on select "Select an item # of Children this order will serve # of Individuals Living in H…" at bounding box center [286, 251] width 277 height 19
click at [491, 248] on input "Quantity" at bounding box center [505, 251] width 139 height 19
type input "10"
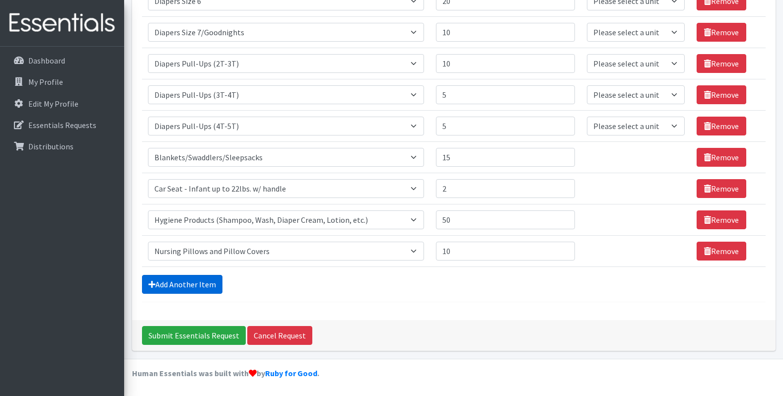
click at [190, 283] on link "Add Another Item" at bounding box center [182, 284] width 80 height 19
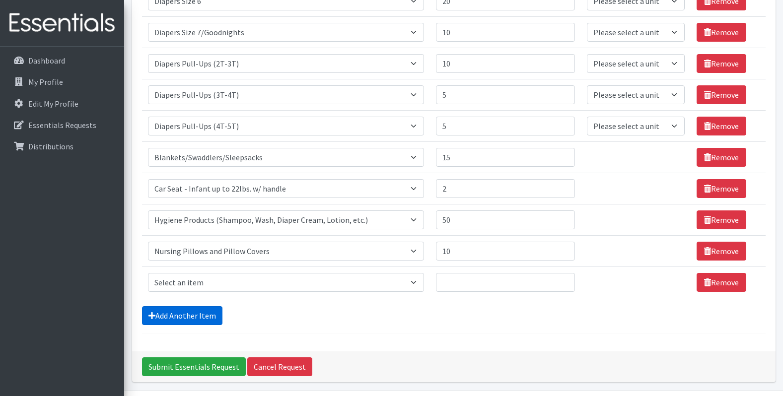
scroll to position [890, 0]
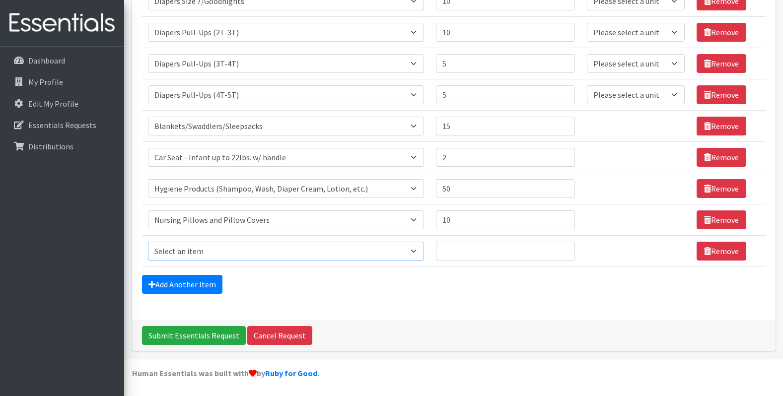
click at [199, 259] on select "Select an item # of Children this order will serve # of Individuals Living in H…" at bounding box center [286, 251] width 277 height 19
select select "5774"
click at [148, 242] on select "Select an item # of Children this order will serve # of Individuals Living in H…" at bounding box center [286, 251] width 277 height 19
click at [485, 251] on input "Quantity" at bounding box center [505, 251] width 139 height 19
type input "50"
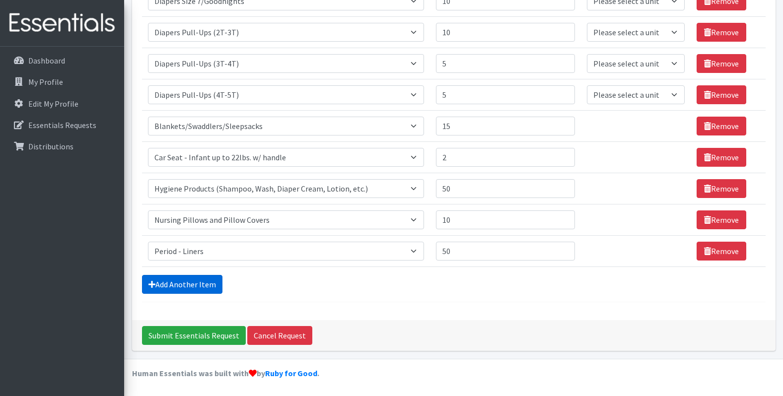
click at [152, 287] on icon at bounding box center [151, 284] width 7 height 8
click at [153, 284] on icon at bounding box center [151, 284] width 7 height 8
click at [179, 277] on link "Add Another Item" at bounding box center [182, 284] width 80 height 19
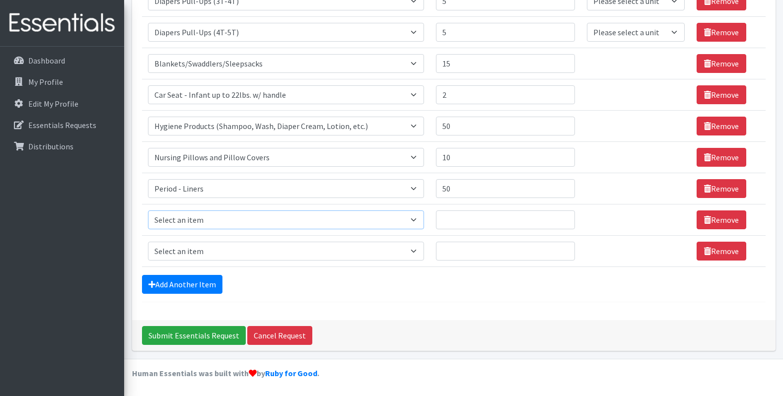
click at [183, 216] on select "Select an item # of Children this order will serve # of Individuals Living in H…" at bounding box center [286, 219] width 277 height 19
select select "5772"
click at [148, 210] on select "Select an item # of Children this order will serve # of Individuals Living in H…" at bounding box center [286, 219] width 277 height 19
click at [469, 211] on input "Quantity" at bounding box center [505, 219] width 139 height 19
type input "50"
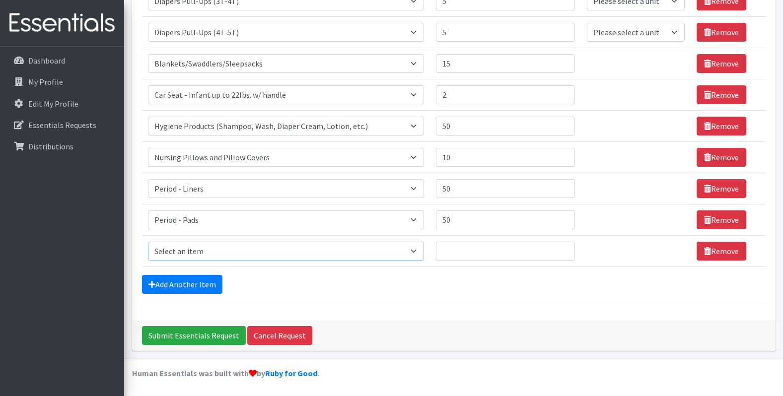
click at [164, 253] on select "Select an item # of Children this order will serve # of Individuals Living in H…" at bounding box center [286, 251] width 277 height 19
select select "1978"
click at [148, 242] on select "Select an item # of Children this order will serve # of Individuals Living in H…" at bounding box center [286, 251] width 277 height 19
click at [458, 247] on input "Quantity" at bounding box center [505, 251] width 139 height 19
type input "1"
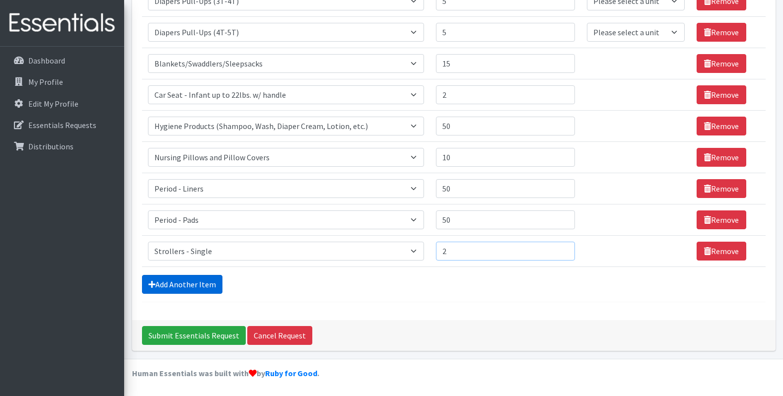
type input "2"
click at [149, 293] on link "Add Another Item" at bounding box center [182, 284] width 80 height 19
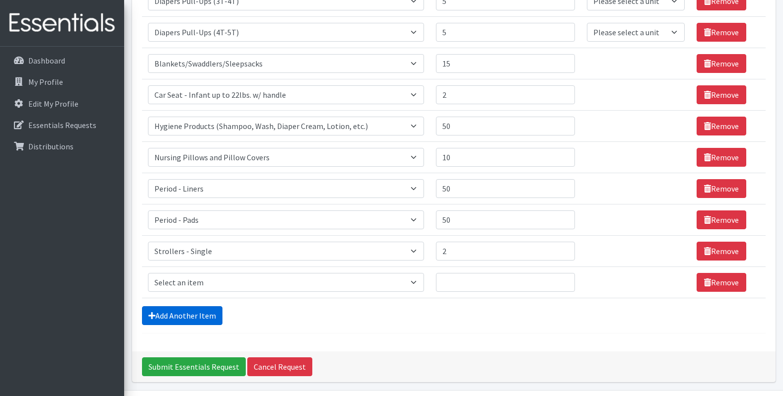
scroll to position [983, 0]
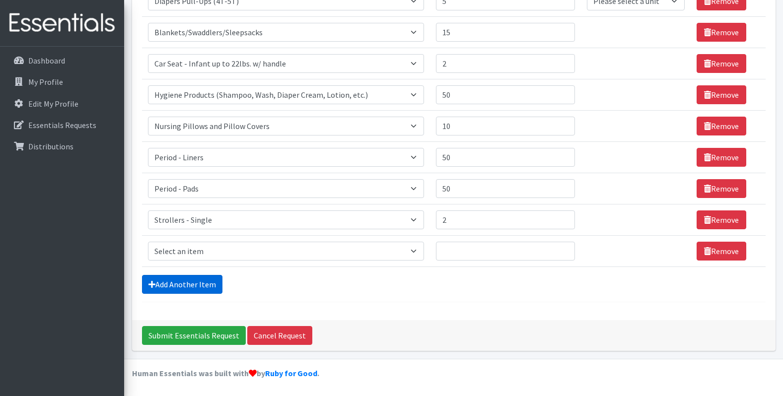
click at [172, 281] on link "Add Another Item" at bounding box center [182, 284] width 80 height 19
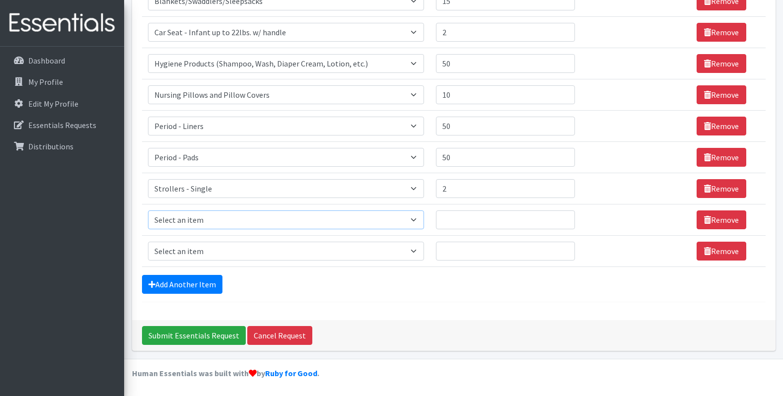
click at [184, 221] on select "Select an item # of Children this order will serve # of Individuals Living in H…" at bounding box center [286, 219] width 277 height 19
select select "1981"
click at [148, 210] on select "Select an item # of Children this order will serve # of Individuals Living in H…" at bounding box center [286, 219] width 277 height 19
click at [473, 246] on input "Quantity" at bounding box center [505, 251] width 139 height 19
type input "3"
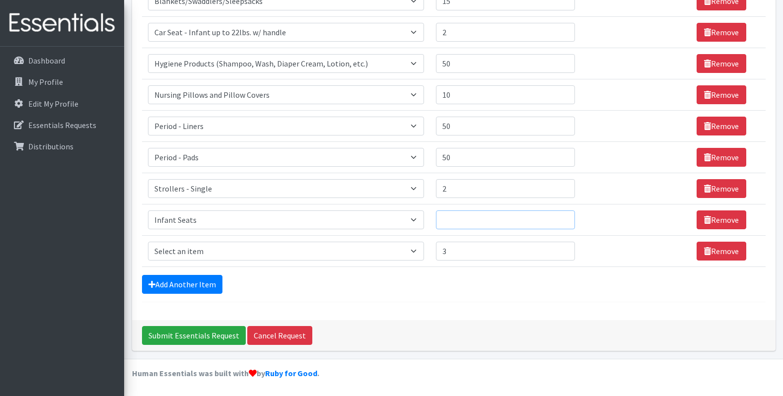
click at [470, 218] on input "Quantity" at bounding box center [505, 219] width 139 height 19
type input "3"
click at [371, 257] on select "Select an item # of Children this order will serve # of Individuals Living in H…" at bounding box center [286, 251] width 277 height 19
select select "1974"
click at [148, 242] on select "Select an item # of Children this order will serve # of Individuals Living in H…" at bounding box center [286, 251] width 277 height 19
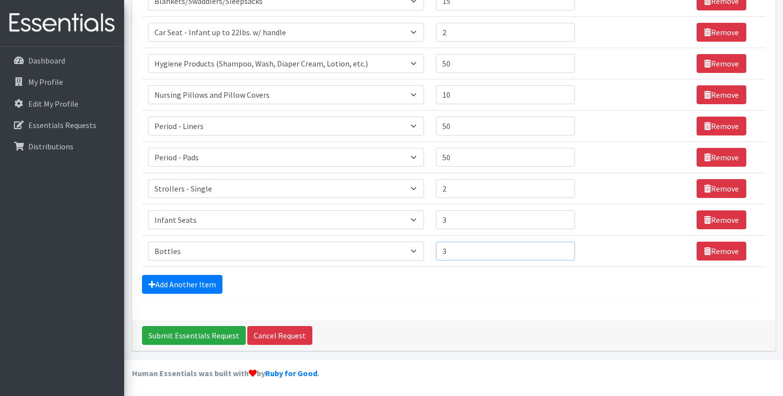
click at [460, 248] on input "3" at bounding box center [505, 251] width 139 height 19
click at [220, 279] on link "Add Another Item" at bounding box center [182, 284] width 80 height 19
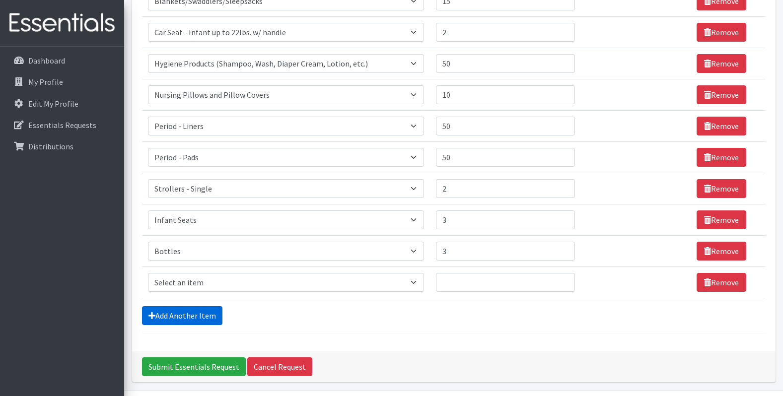
scroll to position [1046, 0]
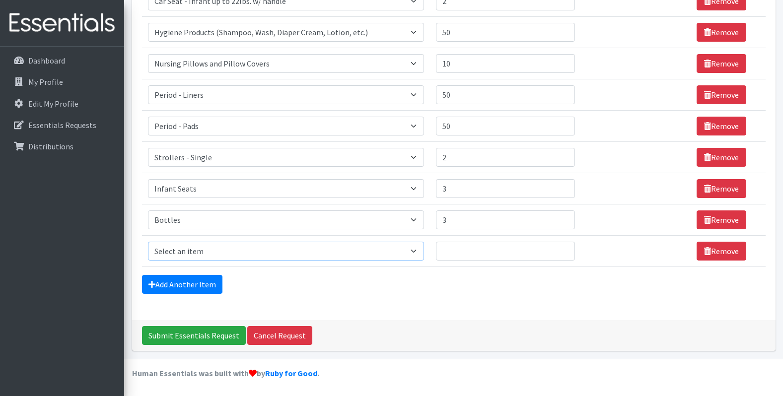
click at [216, 250] on select "Select an item # of Children this order will serve # of Individuals Living in H…" at bounding box center [286, 251] width 277 height 19
drag, startPoint x: 481, startPoint y: 221, endPoint x: 416, endPoint y: 220, distance: 65.0
click at [416, 220] on tr "Item Requested Select an item # of Children this order will serve # of Individu…" at bounding box center [454, 219] width 624 height 31
type input "4"
click at [335, 252] on select "Select an item # of Children this order will serve # of Individuals Living in H…" at bounding box center [286, 251] width 277 height 19
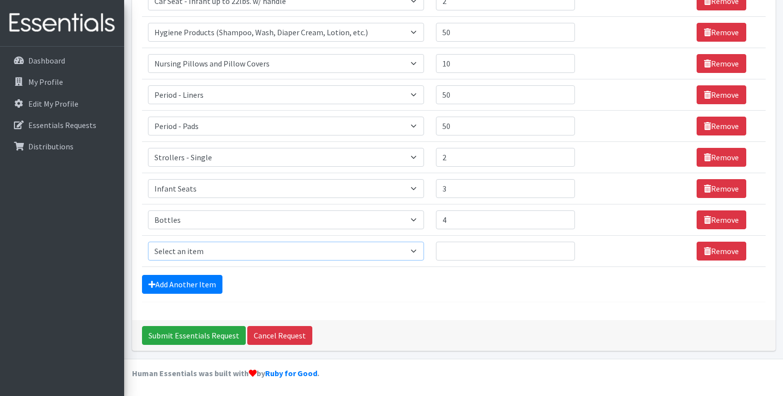
select select "1929"
click at [148, 242] on select "Select an item # of Children this order will serve # of Individuals Living in H…" at bounding box center [286, 251] width 277 height 19
click at [457, 254] on input "Quantity" at bounding box center [505, 251] width 139 height 19
type input "100"
click at [198, 275] on link "Add Another Item" at bounding box center [182, 284] width 80 height 19
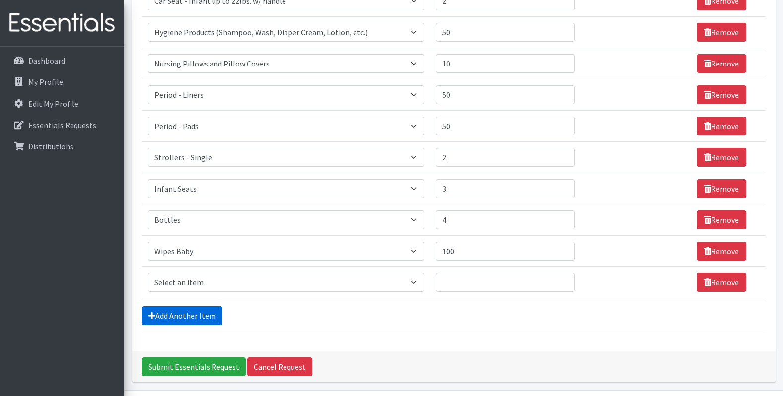
scroll to position [1077, 0]
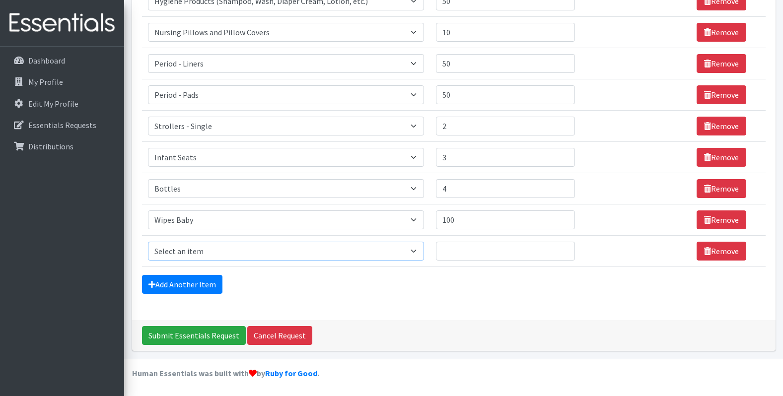
click at [196, 253] on select "Select an item # of Children this order will serve # of Individuals Living in H…" at bounding box center [286, 251] width 277 height 19
click at [297, 250] on select "Select an item # of Children this order will serve # of Individuals Living in H…" at bounding box center [286, 251] width 277 height 19
click at [645, 20] on td "Unit units" at bounding box center [636, 31] width 110 height 31
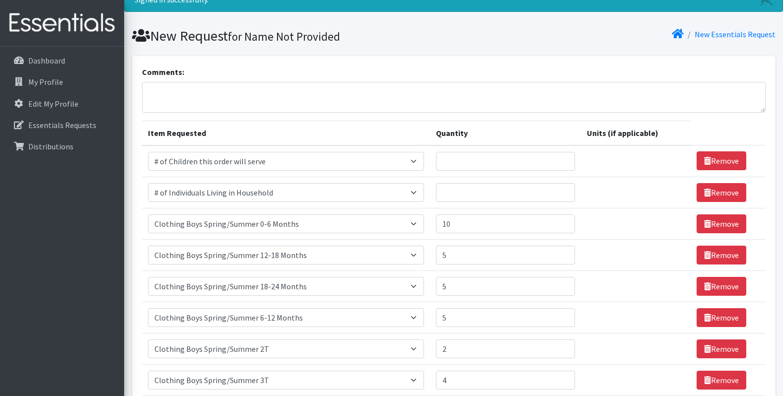
scroll to position [35, 0]
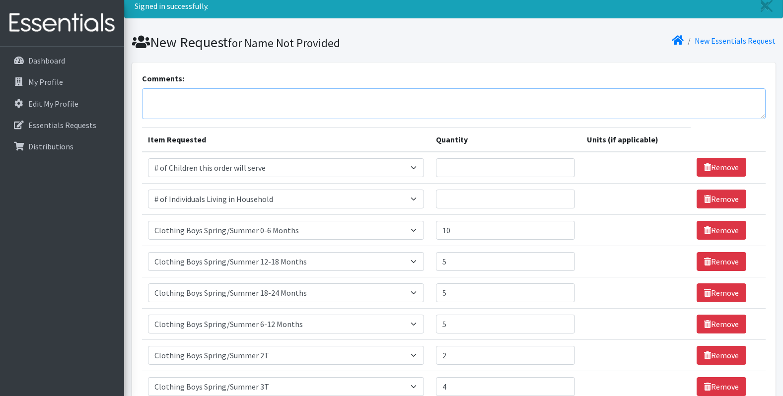
click at [317, 110] on textarea "Comments:" at bounding box center [454, 103] width 624 height 31
type textarea "w"
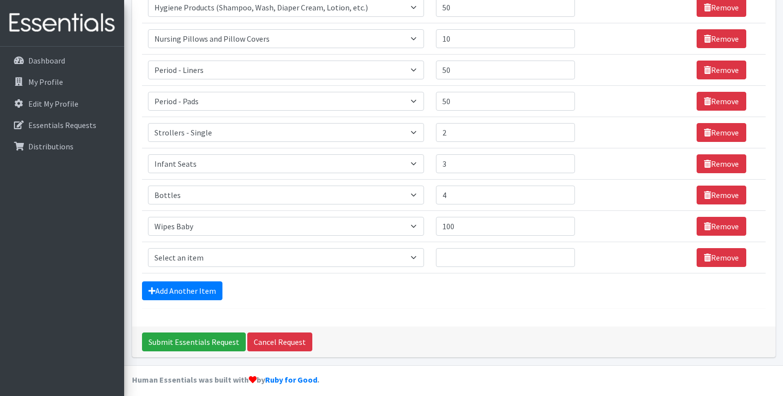
scroll to position [1077, 0]
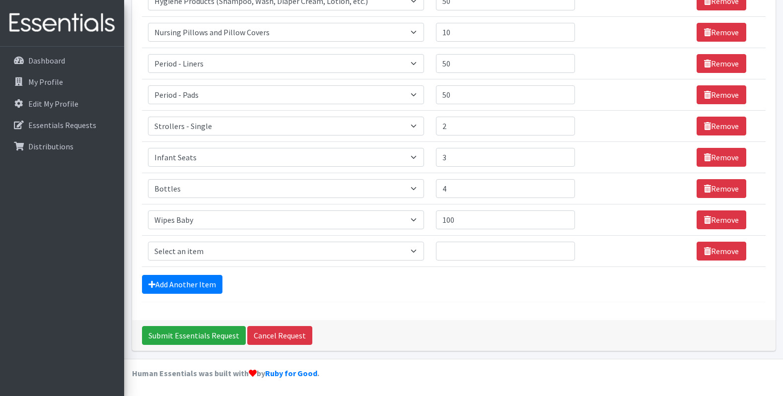
type textarea "We will take an assortment of coats and shoes"
click at [208, 252] on select "Select an item # of Children this order will serve # of Individuals Living in H…" at bounding box center [286, 251] width 277 height 19
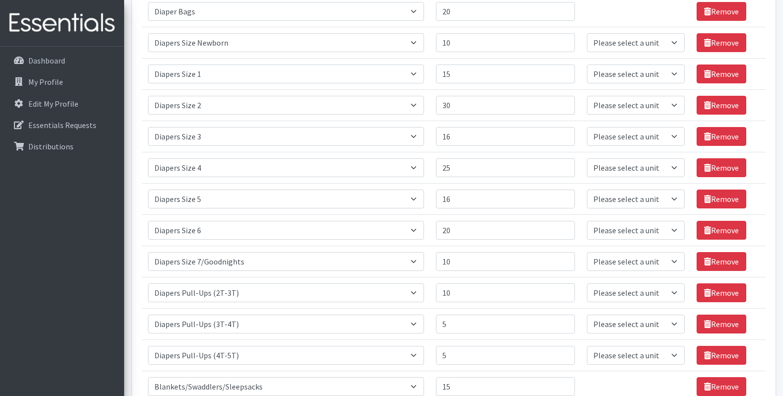
scroll to position [645, 0]
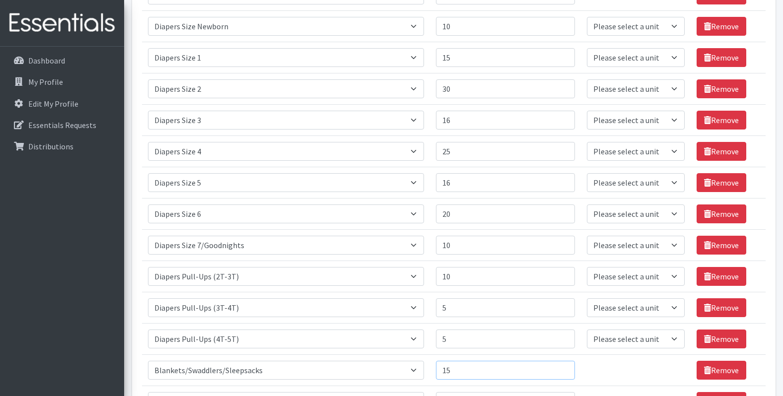
drag, startPoint x: 464, startPoint y: 371, endPoint x: 428, endPoint y: 371, distance: 35.7
click at [428, 371] on tr "Item Requested Select an item # of Children this order will serve # of Individu…" at bounding box center [454, 369] width 624 height 31
type input "15"
click at [130, 284] on div "Comments: We will take an assortment of coats and shoes Item Requested Quantity…" at bounding box center [453, 121] width 651 height 1339
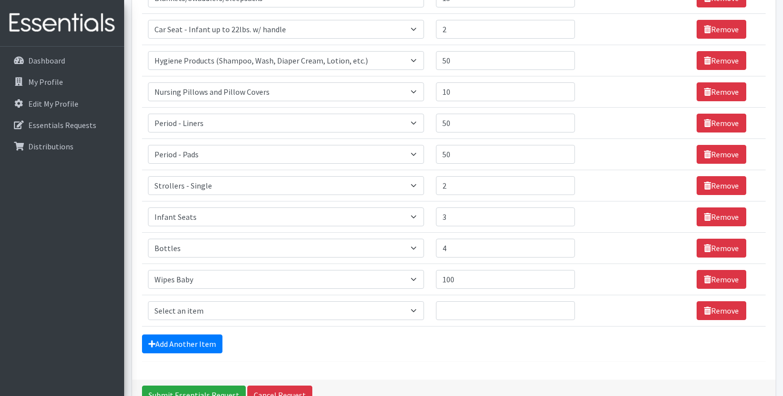
scroll to position [1042, 0]
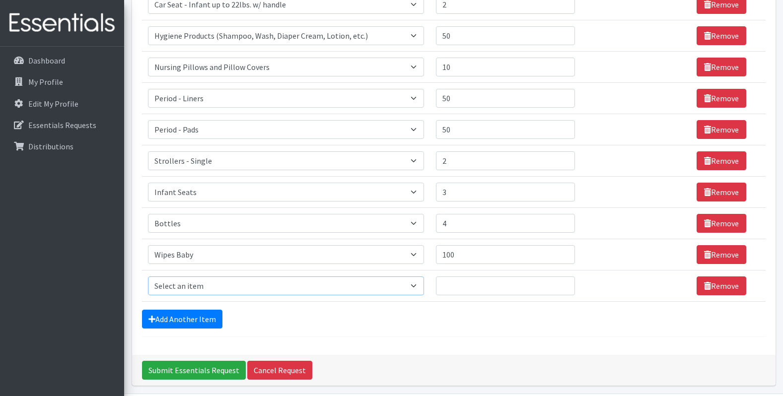
click at [341, 288] on select "Select an item # of Children this order will serve # of Individuals Living in H…" at bounding box center [286, 286] width 277 height 19
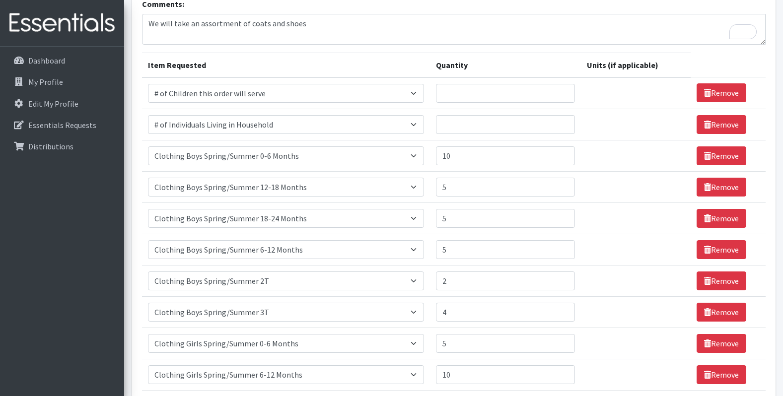
scroll to position [99, 0]
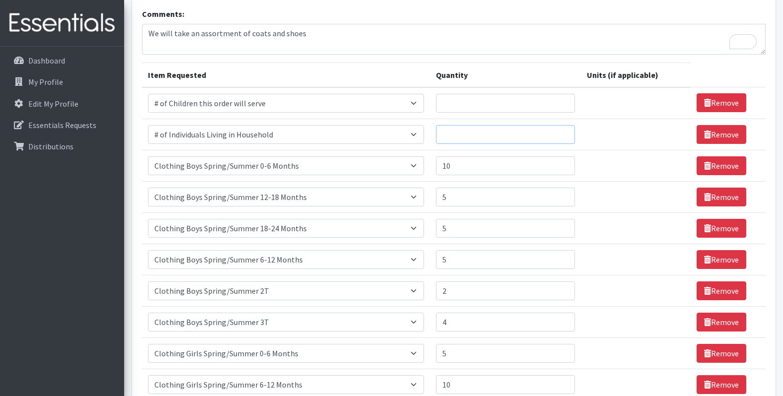
click at [491, 127] on input "Quantity" at bounding box center [505, 134] width 139 height 19
click at [485, 95] on input "Quantity" at bounding box center [505, 103] width 139 height 19
type input "130"
click at [455, 125] on input "Quantity" at bounding box center [505, 134] width 139 height 19
type input "208"
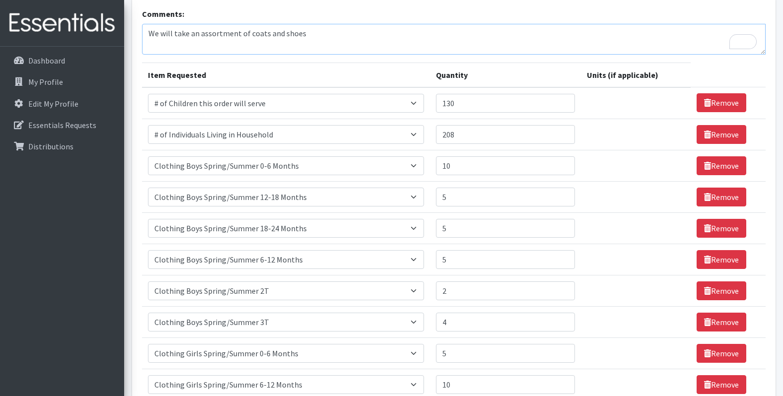
click at [439, 41] on textarea "We will take an assortment of coats and shoes" at bounding box center [454, 39] width 624 height 31
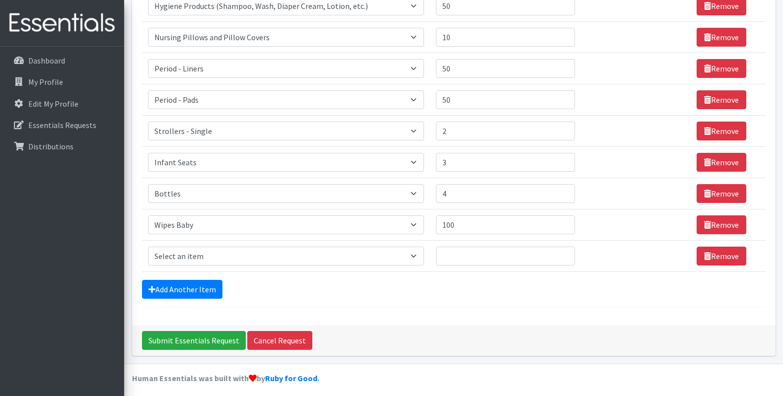
scroll to position [1077, 0]
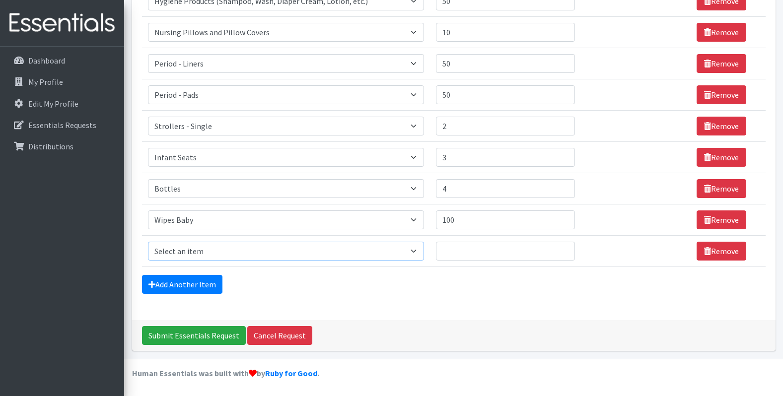
click at [380, 254] on select "Select an item # of Children this order will serve # of Individuals Living in H…" at bounding box center [286, 251] width 277 height 19
select select "320"
click at [148, 242] on select "Select an item # of Children this order will serve # of Individuals Living in H…" at bounding box center [286, 251] width 277 height 19
click at [469, 244] on input "Quantity" at bounding box center [505, 251] width 139 height 19
type input "10"
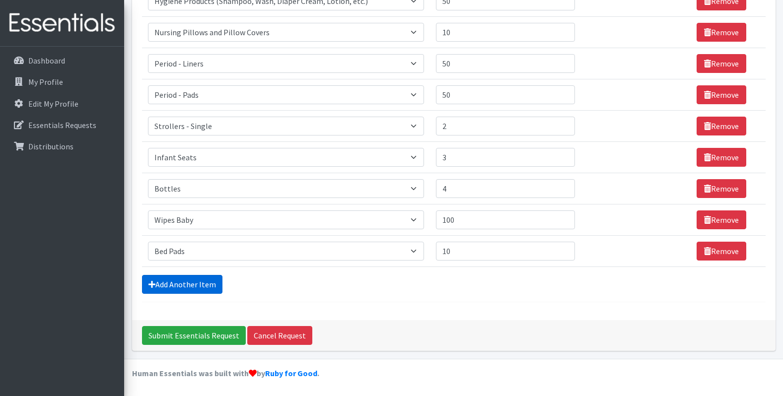
click at [209, 285] on link "Add Another Item" at bounding box center [182, 284] width 80 height 19
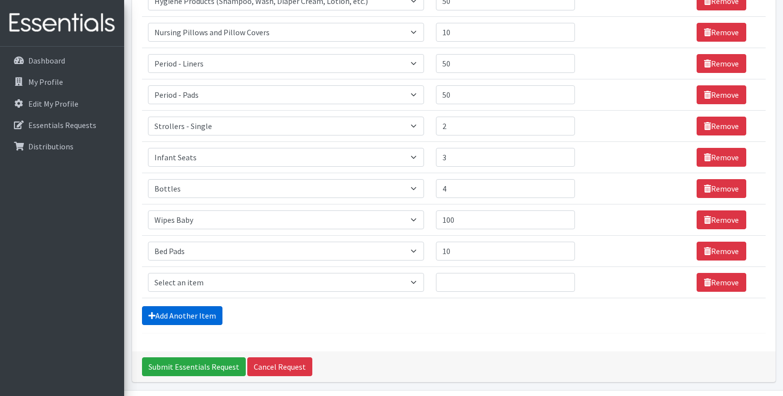
scroll to position [1109, 0]
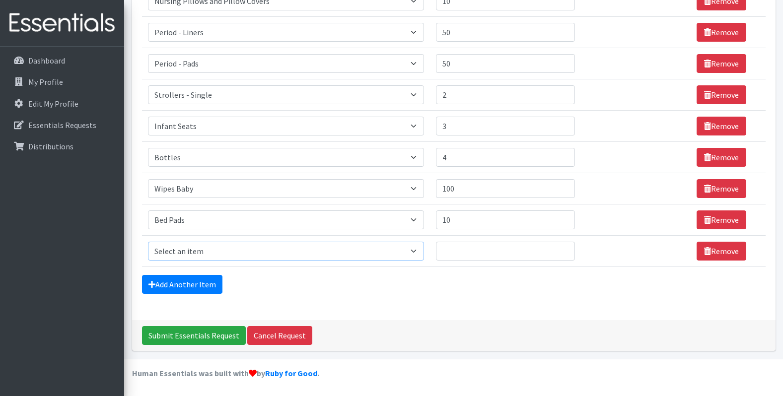
click at [191, 249] on select "Select an item # of Children this order will serve # of Individuals Living in H…" at bounding box center [286, 251] width 277 height 19
select select "2005"
click at [148, 242] on select "Select an item # of Children this order will serve # of Individuals Living in H…" at bounding box center [286, 251] width 277 height 19
click at [472, 257] on input "Quantity" at bounding box center [505, 251] width 139 height 19
drag, startPoint x: 472, startPoint y: 257, endPoint x: 439, endPoint y: 257, distance: 32.8
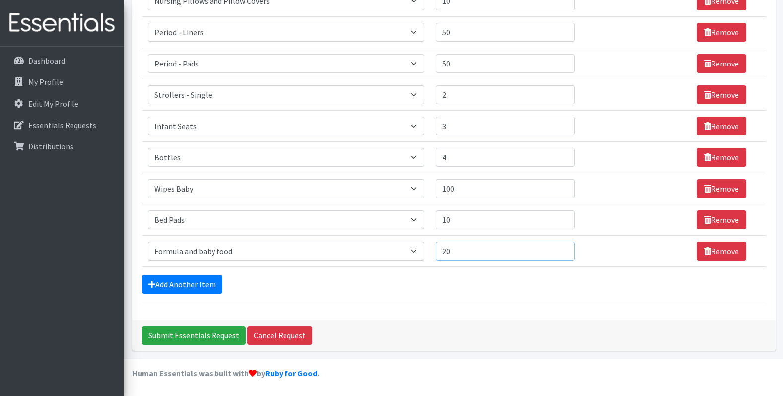
click at [439, 257] on td "Quantity 20" at bounding box center [505, 250] width 151 height 31
type input "10"
click at [210, 275] on link "Add Another Item" at bounding box center [182, 284] width 80 height 19
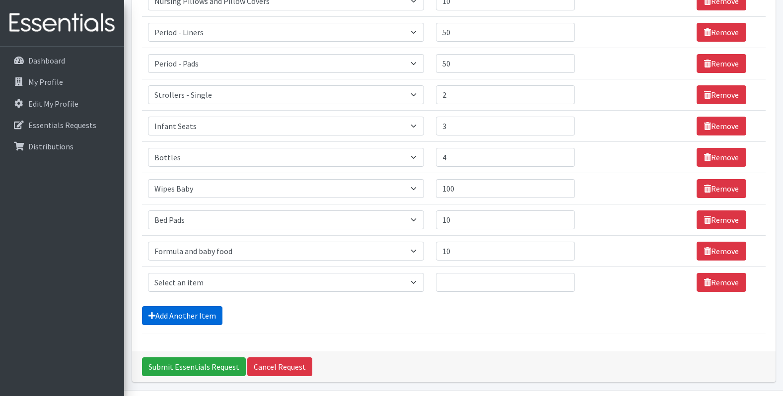
scroll to position [1140, 0]
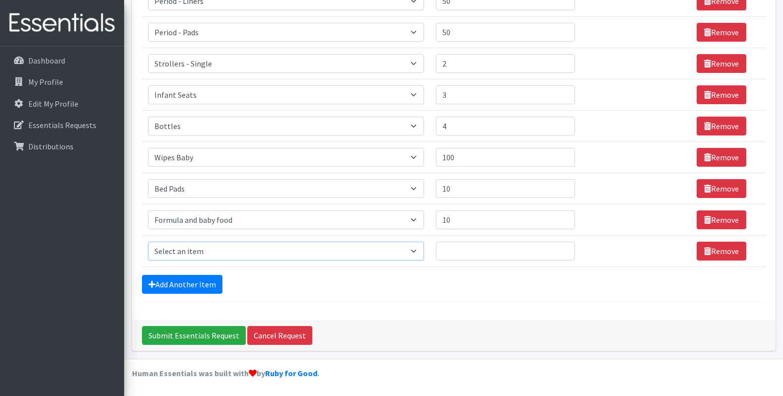
click at [218, 248] on select "Select an item # of Children this order will serve # of Individuals Living in H…" at bounding box center [286, 251] width 277 height 19
select select "6668"
click at [148, 242] on select "Select an item # of Children this order will serve # of Individuals Living in H…" at bounding box center [286, 251] width 277 height 19
click at [476, 246] on input "Quantity" at bounding box center [505, 251] width 139 height 19
drag, startPoint x: 480, startPoint y: 255, endPoint x: 426, endPoint y: 260, distance: 53.4
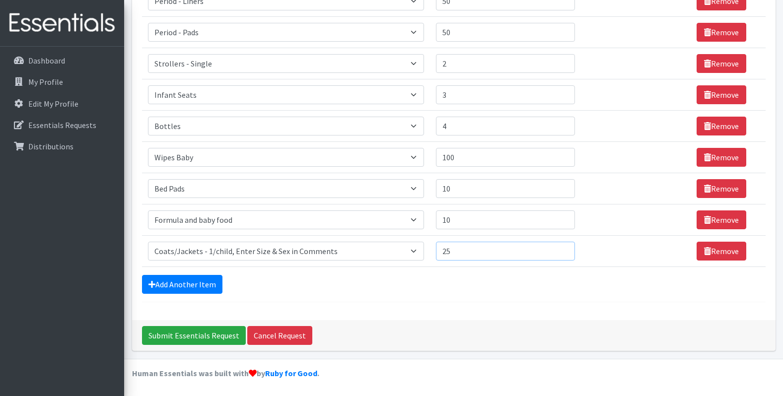
click at [426, 260] on tr "Item Requested Select an item # of Children this order will serve # of Individu…" at bounding box center [454, 250] width 624 height 31
type input "30"
click at [256, 278] on div "Add Another Item" at bounding box center [454, 284] width 624 height 19
click at [198, 278] on link "Add Another Item" at bounding box center [182, 284] width 80 height 19
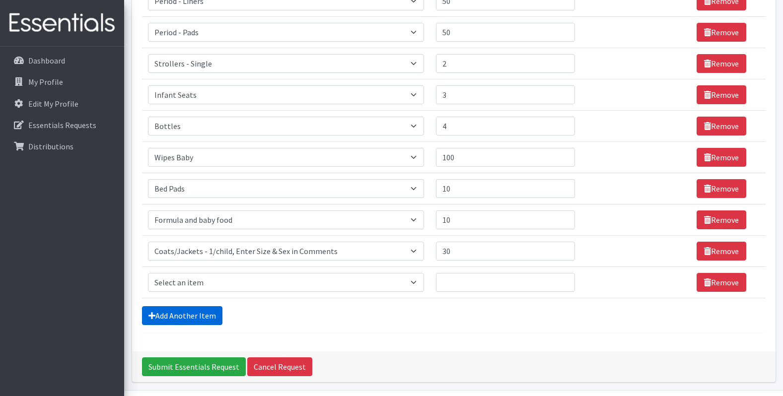
scroll to position [1171, 0]
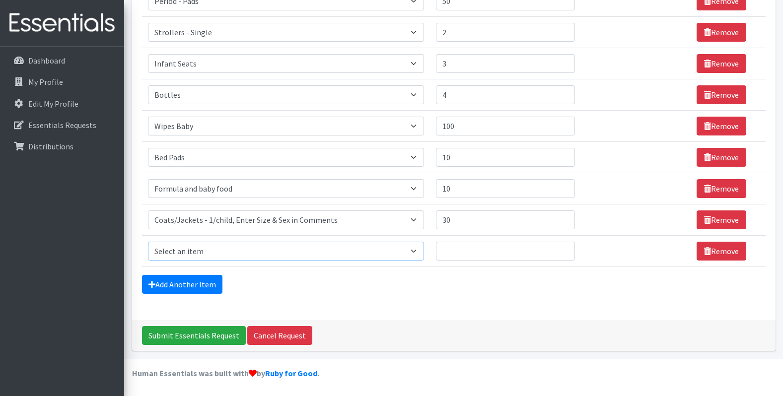
click at [180, 244] on select "Select an item # of Children this order will serve # of Individuals Living in H…" at bounding box center [286, 251] width 277 height 19
click at [702, 256] on link "Remove" at bounding box center [721, 251] width 50 height 19
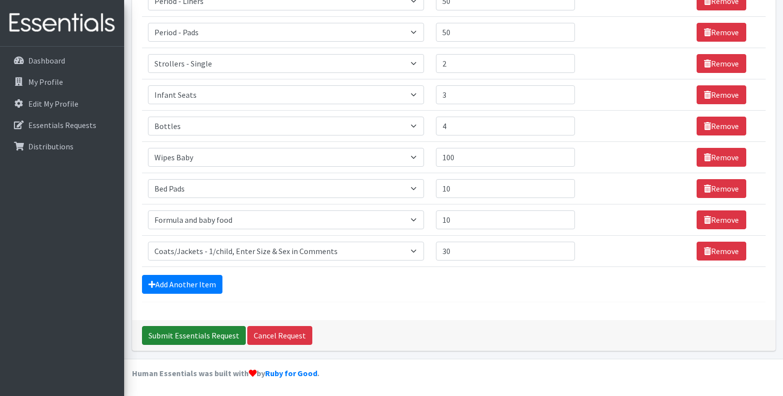
click at [201, 335] on input "Submit Essentials Request" at bounding box center [194, 335] width 104 height 19
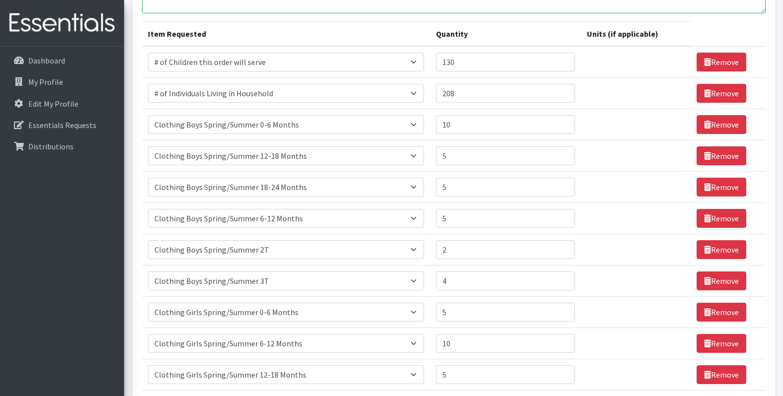
scroll to position [298, 0]
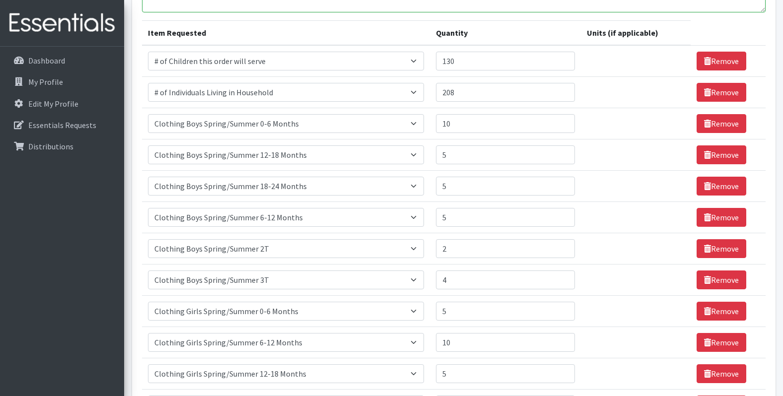
click at [583, 176] on td "Unit units" at bounding box center [636, 186] width 110 height 31
drag, startPoint x: 587, startPoint y: 102, endPoint x: 588, endPoint y: 94, distance: 8.5
click at [587, 100] on td "Unit units" at bounding box center [636, 92] width 110 height 31
click at [592, 64] on td "Unit units" at bounding box center [636, 61] width 110 height 32
click at [634, 35] on th "Units (if applicable)" at bounding box center [636, 33] width 110 height 25
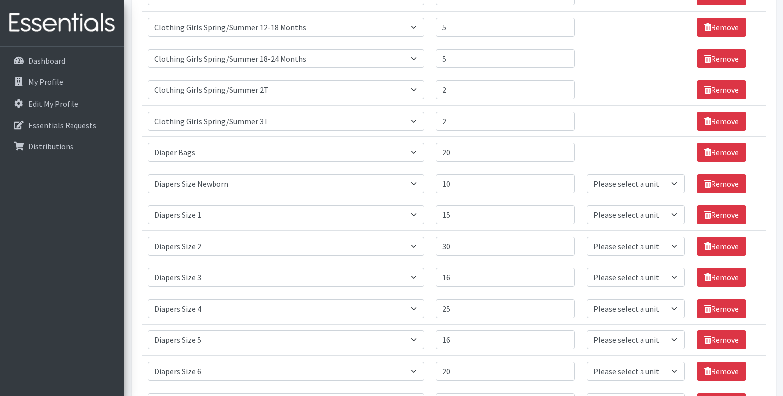
scroll to position [645, 0]
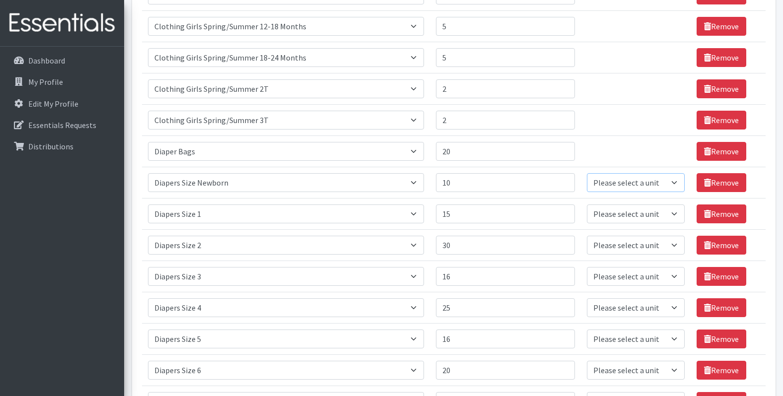
click at [623, 185] on select "Please select a unit units Packs" at bounding box center [636, 182] width 98 height 19
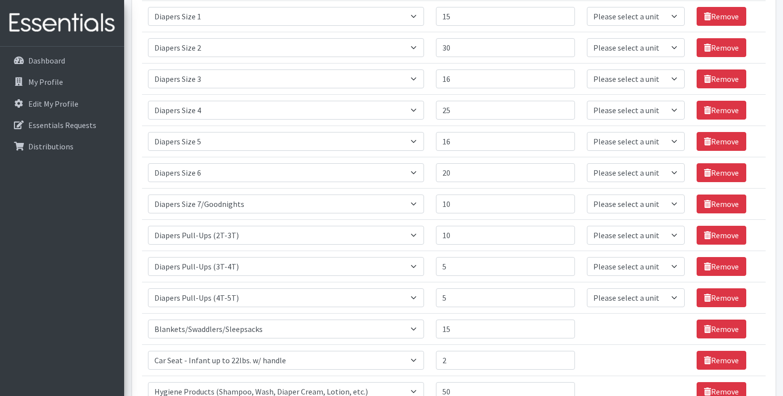
scroll to position [844, 0]
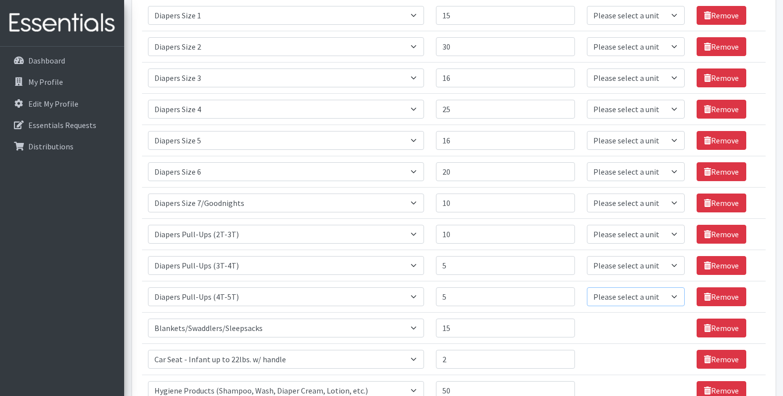
click at [656, 298] on select "Please select a unit units Packs" at bounding box center [636, 296] width 98 height 19
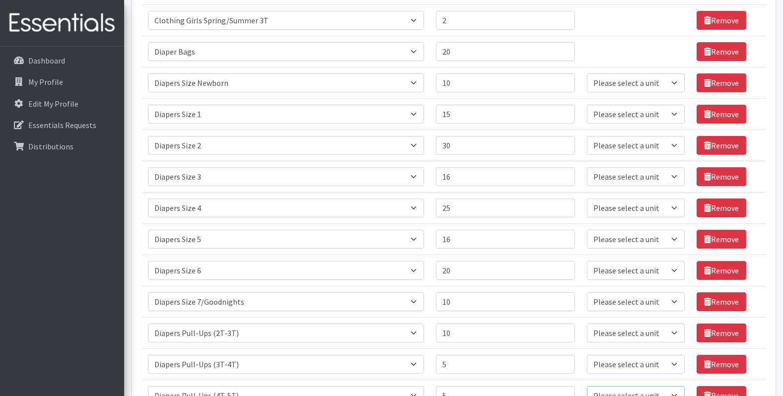
scroll to position [745, 0]
click at [624, 85] on select "Please select a unit units Packs" at bounding box center [636, 83] width 98 height 19
select select "Pack"
click at [587, 74] on select "Please select a unit units Packs" at bounding box center [636, 83] width 98 height 19
click at [629, 122] on select "Please select a unit units Packs" at bounding box center [636, 114] width 98 height 19
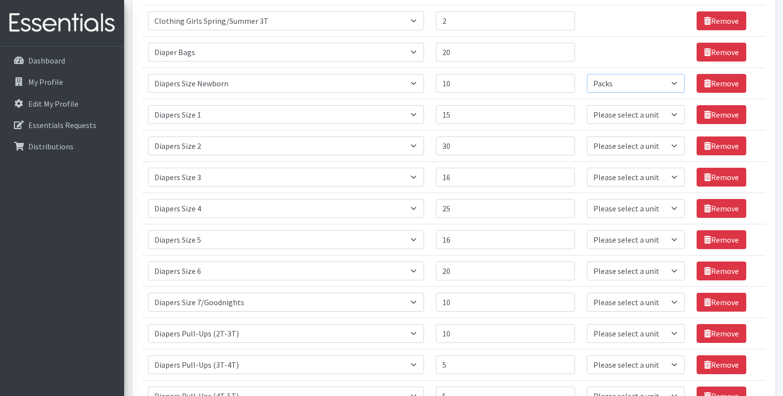
click at [607, 80] on select "Please select a unit units Packs" at bounding box center [636, 83] width 98 height 19
select select
click at [587, 74] on select "Please select a unit units Packs" at bounding box center [636, 83] width 98 height 19
click at [597, 113] on select "Please select a unit units Packs" at bounding box center [636, 114] width 98 height 19
select select
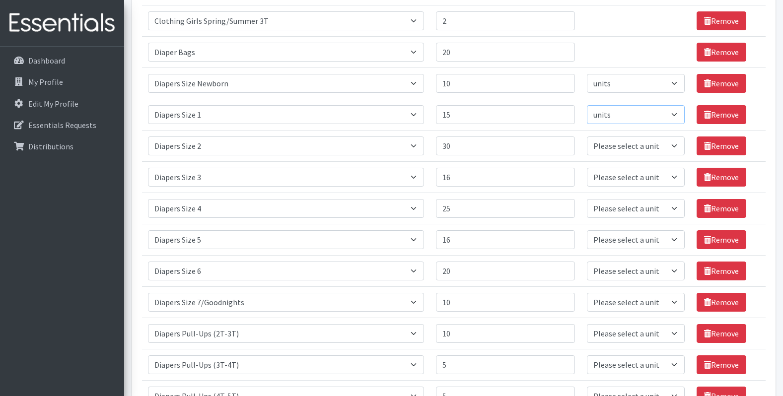
click at [587, 105] on select "Please select a unit units Packs" at bounding box center [636, 114] width 98 height 19
click at [594, 152] on select "Please select a unit units Packs" at bounding box center [636, 146] width 98 height 19
select select
click at [587, 137] on select "Please select a unit units Packs" at bounding box center [636, 146] width 98 height 19
click at [597, 188] on td "Unit Please select a unit units Packs" at bounding box center [636, 177] width 110 height 31
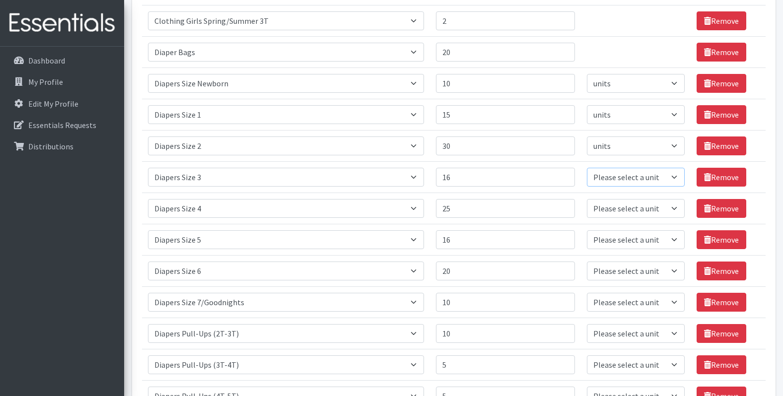
click at [597, 186] on select "Please select a unit units Packs" at bounding box center [636, 177] width 98 height 19
select select
click at [587, 168] on select "Please select a unit units Packs" at bounding box center [636, 177] width 98 height 19
click at [595, 210] on select "Please select a unit units Packs" at bounding box center [636, 208] width 98 height 19
select select
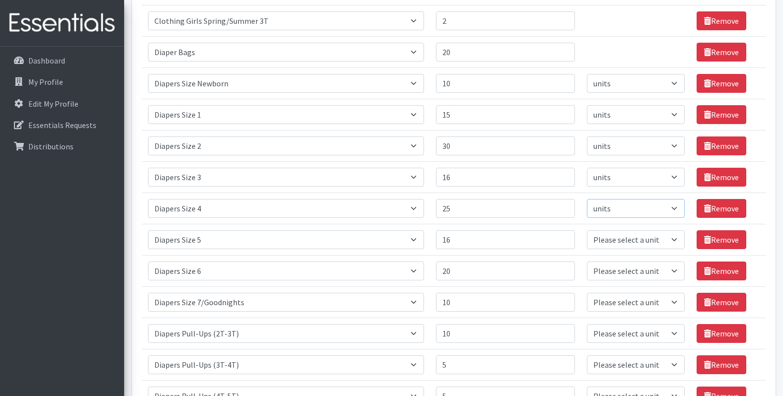
click at [587, 199] on select "Please select a unit units Packs" at bounding box center [636, 208] width 98 height 19
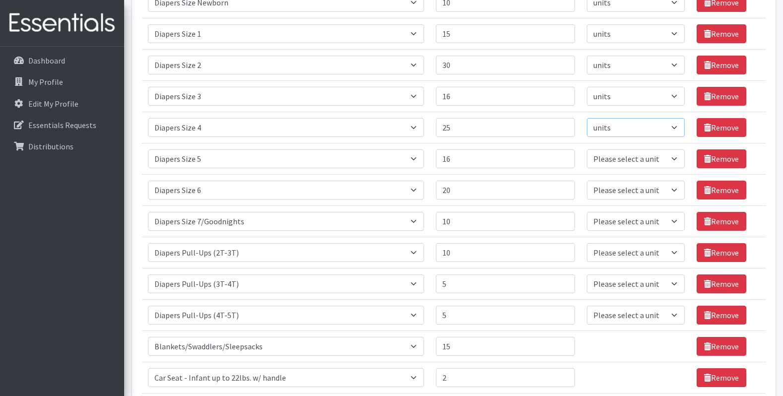
scroll to position [844, 0]
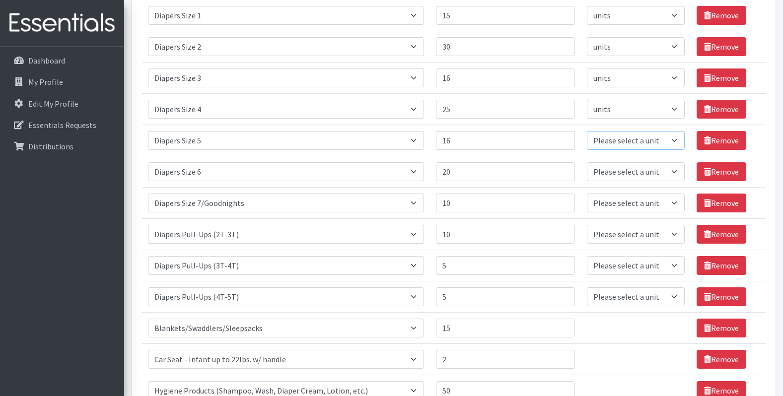
click at [611, 136] on select "Please select a unit units Packs" at bounding box center [636, 140] width 98 height 19
select select
click at [587, 131] on select "Please select a unit units Packs" at bounding box center [636, 140] width 98 height 19
click at [613, 177] on select "Please select a unit units Packs" at bounding box center [636, 171] width 98 height 19
select select
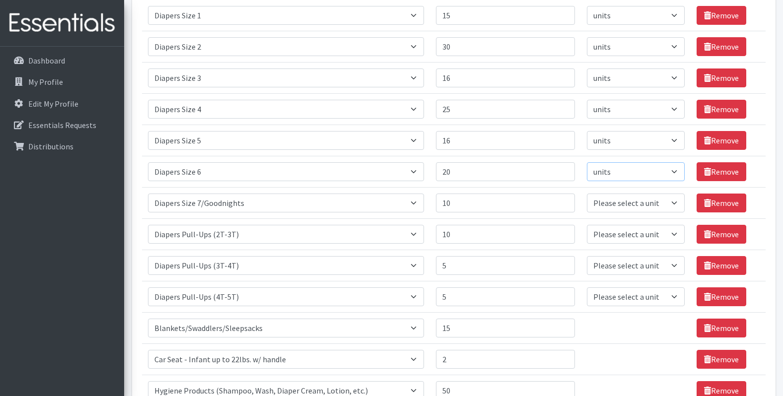
click at [587, 162] on select "Please select a unit units Packs" at bounding box center [636, 171] width 98 height 19
click at [609, 201] on select "Please select a unit units Packs" at bounding box center [636, 203] width 98 height 19
select select
click at [587, 194] on select "Please select a unit units Packs" at bounding box center [636, 203] width 98 height 19
click at [613, 241] on select "Please select a unit units Packs" at bounding box center [636, 234] width 98 height 19
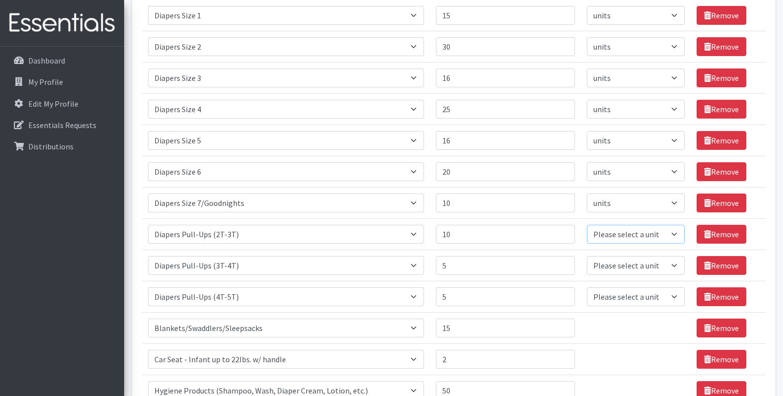
select select
click at [587, 225] on select "Please select a unit units Packs" at bounding box center [636, 234] width 98 height 19
click at [615, 262] on select "Please select a unit units Packs" at bounding box center [636, 265] width 98 height 19
select select
click at [587, 256] on select "Please select a unit units Packs" at bounding box center [636, 265] width 98 height 19
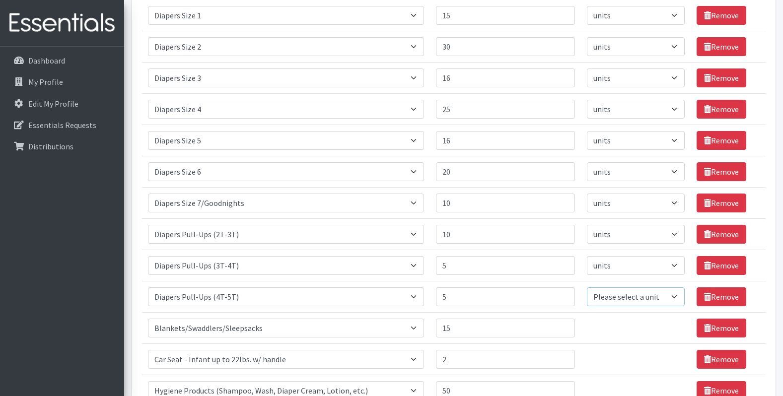
click at [620, 302] on select "Please select a unit units Packs" at bounding box center [636, 296] width 98 height 19
select select
click at [587, 287] on select "Please select a unit units Packs" at bounding box center [636, 296] width 98 height 19
click at [459, 114] on input "25" at bounding box center [505, 109] width 139 height 19
click at [465, 77] on input "16" at bounding box center [505, 78] width 139 height 19
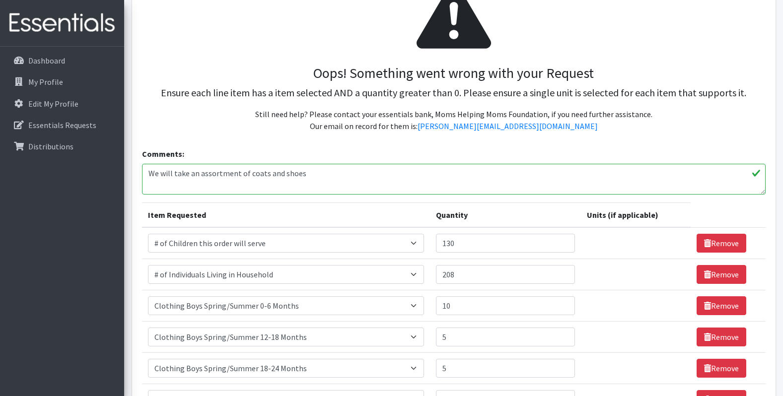
scroll to position [135, 0]
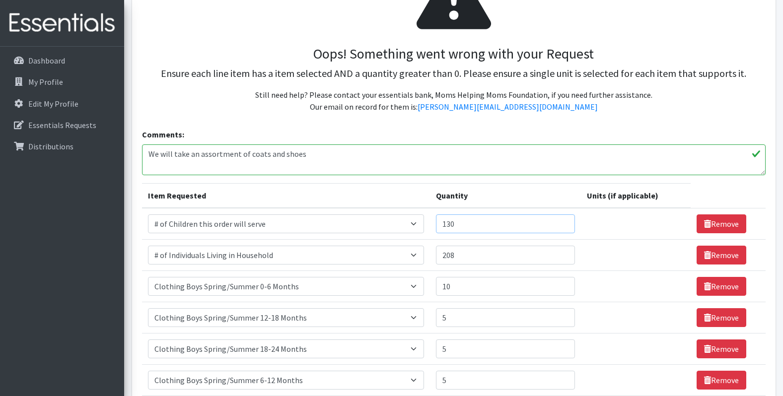
click at [464, 222] on input "130" at bounding box center [505, 223] width 139 height 19
drag, startPoint x: 449, startPoint y: 256, endPoint x: 436, endPoint y: 257, distance: 13.4
click at [436, 257] on td "Quantity 208" at bounding box center [505, 255] width 151 height 31
type input "308"
drag, startPoint x: 492, startPoint y: 219, endPoint x: 442, endPoint y: 220, distance: 49.7
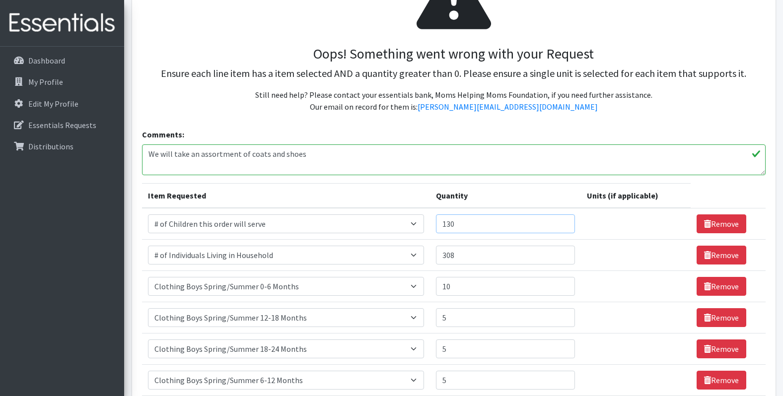
click at [442, 220] on input "130" at bounding box center [505, 223] width 139 height 19
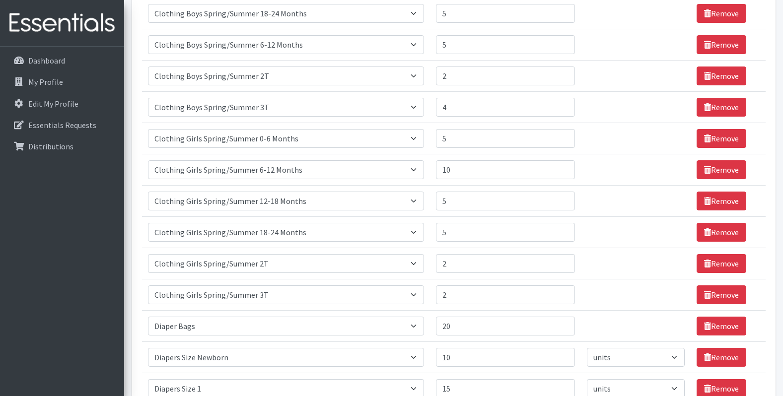
scroll to position [582, 0]
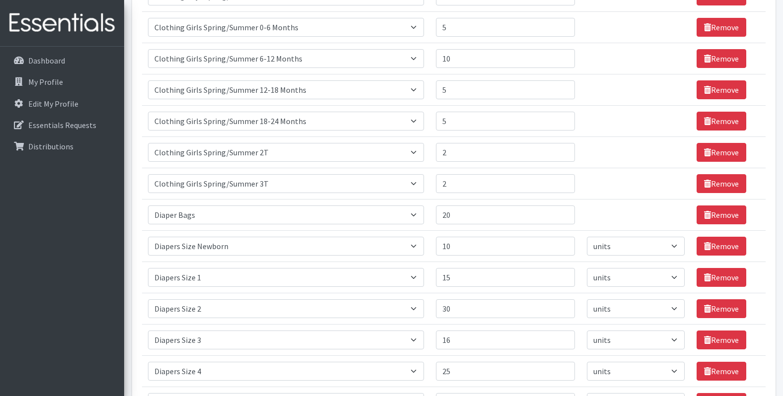
type input "180"
click at [461, 283] on input "15" at bounding box center [505, 277] width 139 height 19
drag, startPoint x: 461, startPoint y: 283, endPoint x: 433, endPoint y: 273, distance: 29.2
click at [433, 273] on tr "Item Requested Select an item # of Children this order will serve # of Individu…" at bounding box center [454, 277] width 624 height 31
drag, startPoint x: 449, startPoint y: 281, endPoint x: 408, endPoint y: 277, distance: 40.9
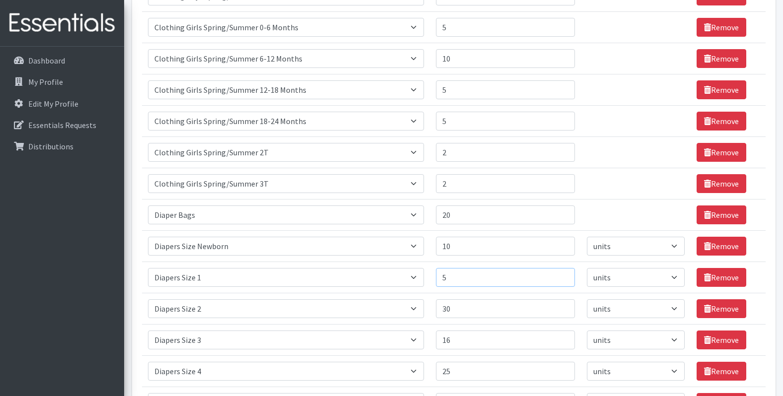
click at [408, 277] on tr "Item Requested Select an item # of Children this order will serve # of Individu…" at bounding box center [454, 277] width 624 height 31
type input "15"
drag, startPoint x: 475, startPoint y: 243, endPoint x: 396, endPoint y: 235, distance: 79.3
click at [396, 235] on tr "Item Requested Select an item # of Children this order will serve # of Individu…" at bounding box center [454, 246] width 624 height 31
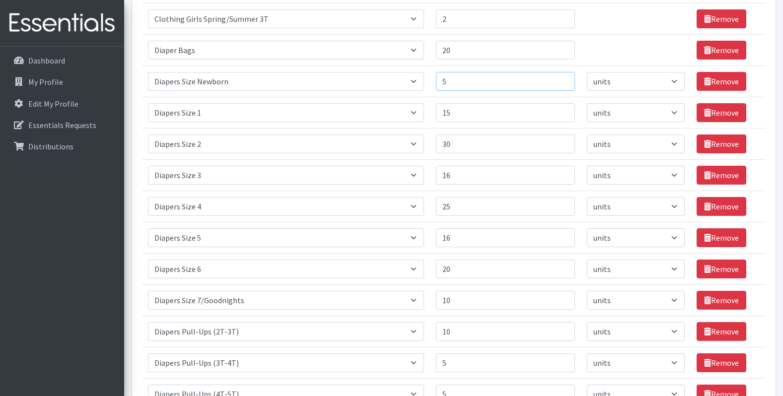
scroll to position [780, 0]
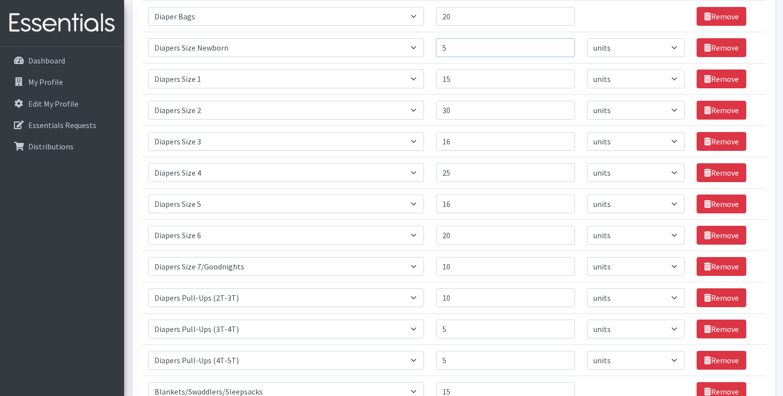
type input "5"
click at [486, 77] on input "15" at bounding box center [505, 78] width 139 height 19
type input "1"
click at [492, 78] on input "Quantity" at bounding box center [505, 78] width 139 height 19
click at [465, 75] on input "Quantity" at bounding box center [505, 78] width 139 height 19
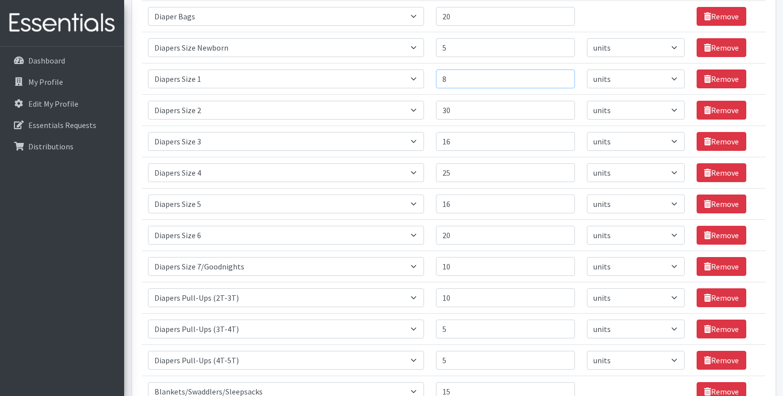
type input "8"
drag, startPoint x: 459, startPoint y: 295, endPoint x: 418, endPoint y: 296, distance: 40.2
click at [418, 296] on tr "Item Requested Select an item # of Children this order will serve # of Individu…" at bounding box center [454, 297] width 624 height 31
type input "4"
click at [513, 171] on input "25" at bounding box center [505, 172] width 139 height 19
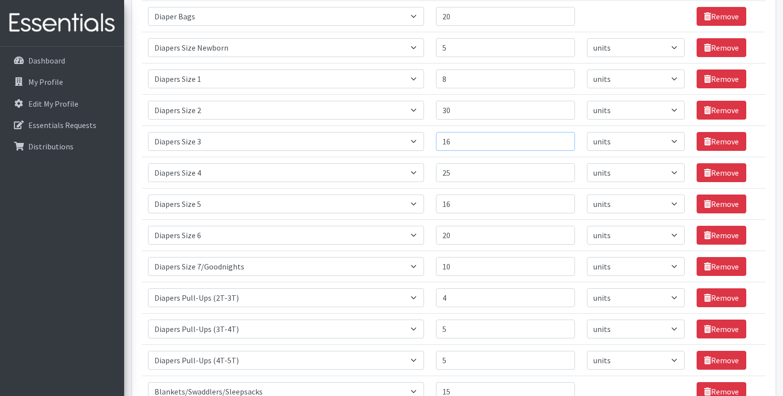
click at [518, 143] on input "16" at bounding box center [505, 141] width 139 height 19
click at [486, 206] on input "16" at bounding box center [505, 204] width 139 height 19
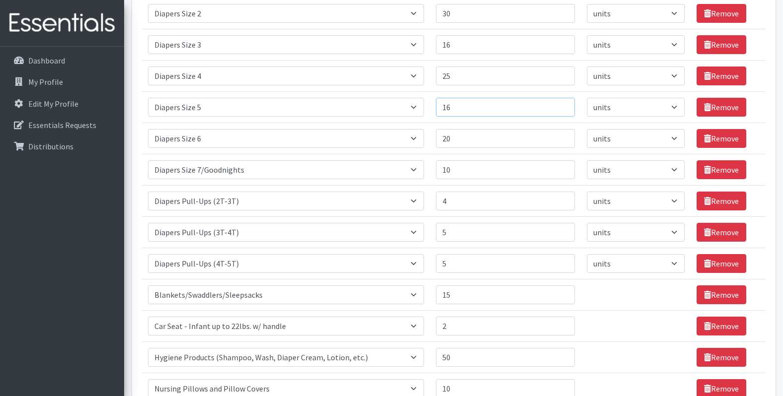
scroll to position [880, 0]
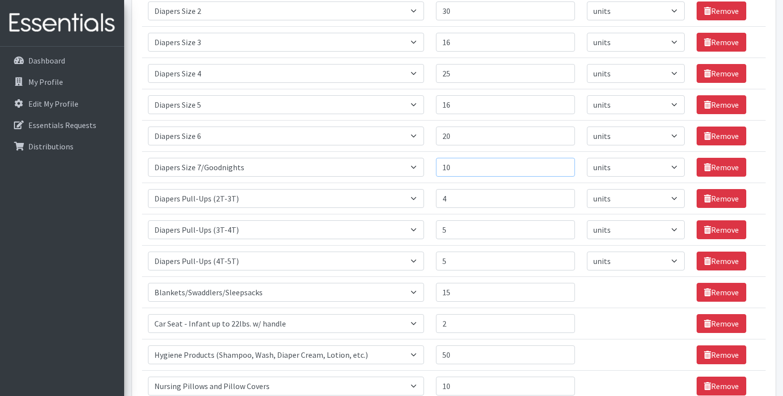
click at [473, 166] on input "10" at bounding box center [505, 167] width 139 height 19
click at [322, 163] on select "Select an item # of Children this order will serve # of Individuals Living in H…" at bounding box center [286, 167] width 277 height 19
click at [49, 231] on div "Dashboard My Profile Edit My Profile Essentials Requests Distributions" at bounding box center [62, 231] width 124 height 368
click at [482, 164] on input "10" at bounding box center [505, 167] width 139 height 19
type input "1"
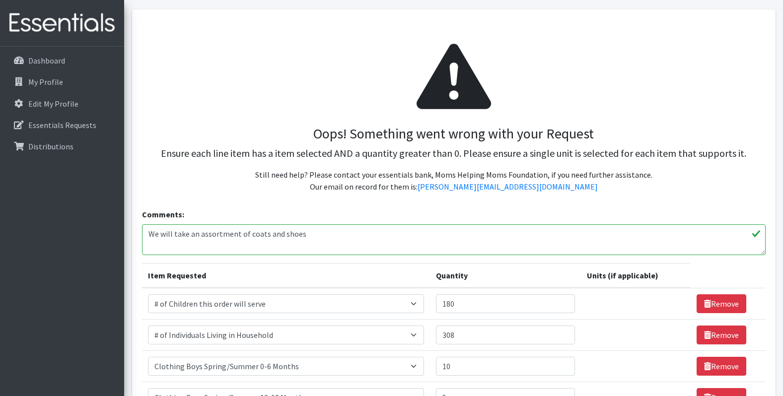
scroll to position [36, 0]
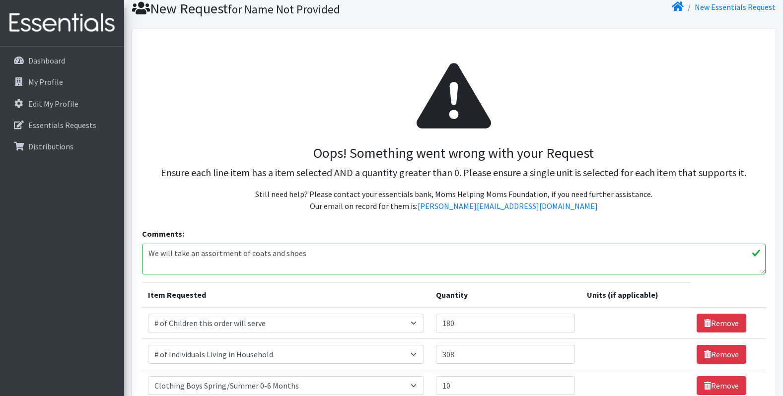
type input "6"
click at [344, 252] on textarea "We will take an assortment of coats and shoes" at bounding box center [454, 259] width 624 height 31
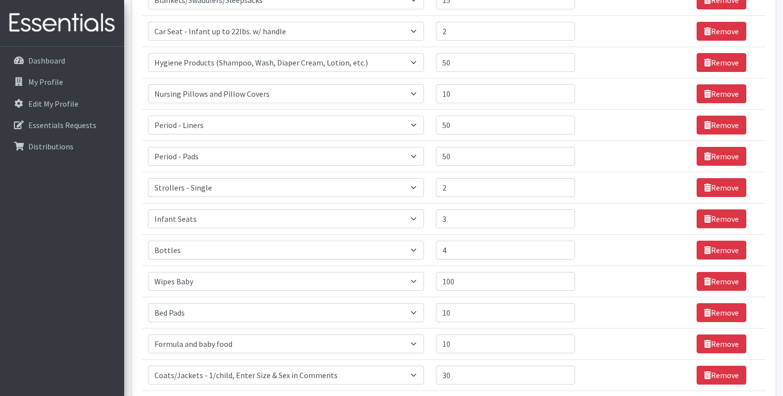
scroll to position [1287, 0]
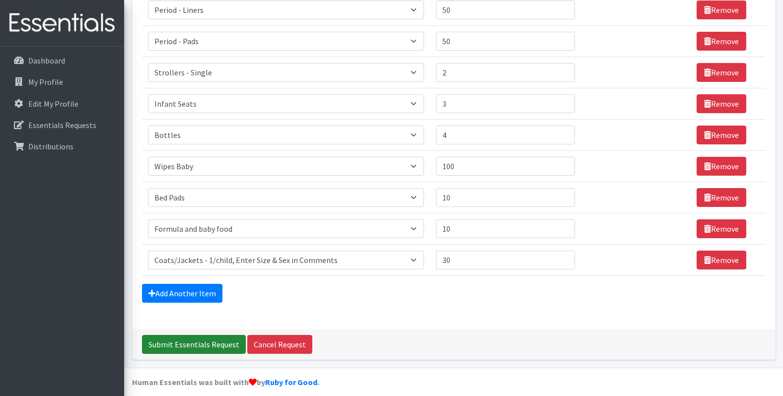
click at [166, 341] on input "Submit Essentials Request" at bounding box center [194, 344] width 104 height 19
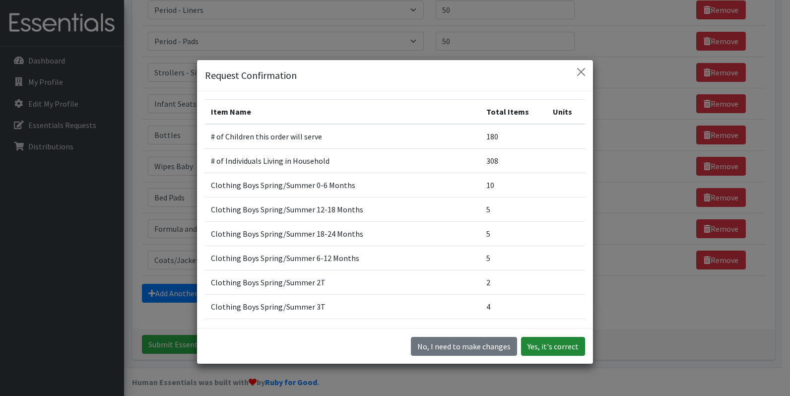
click at [538, 347] on button "Yes, it's correct" at bounding box center [553, 346] width 64 height 19
